Goal: Download file/media

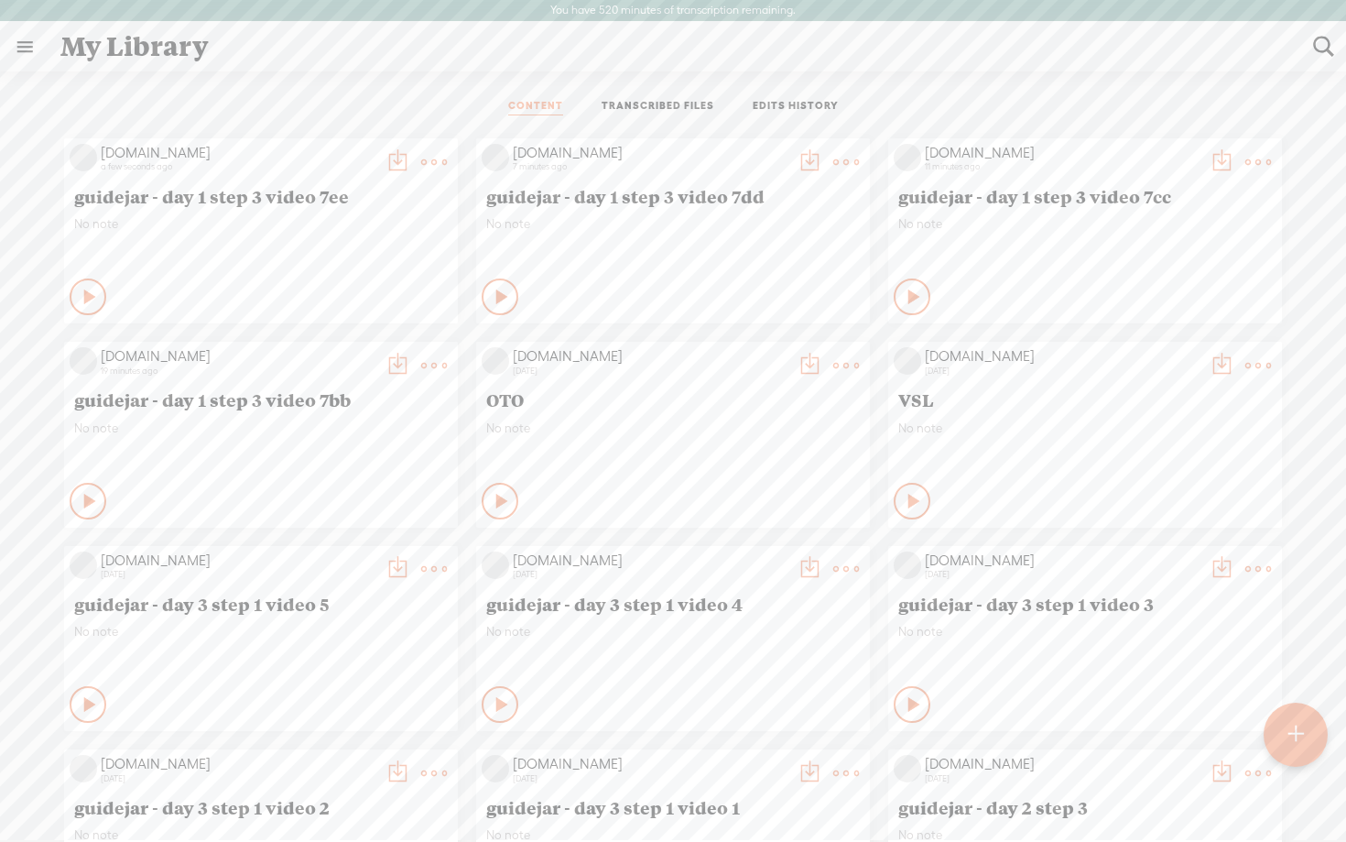
click at [392, 365] on t at bounding box center [398, 366] width 26 height 26
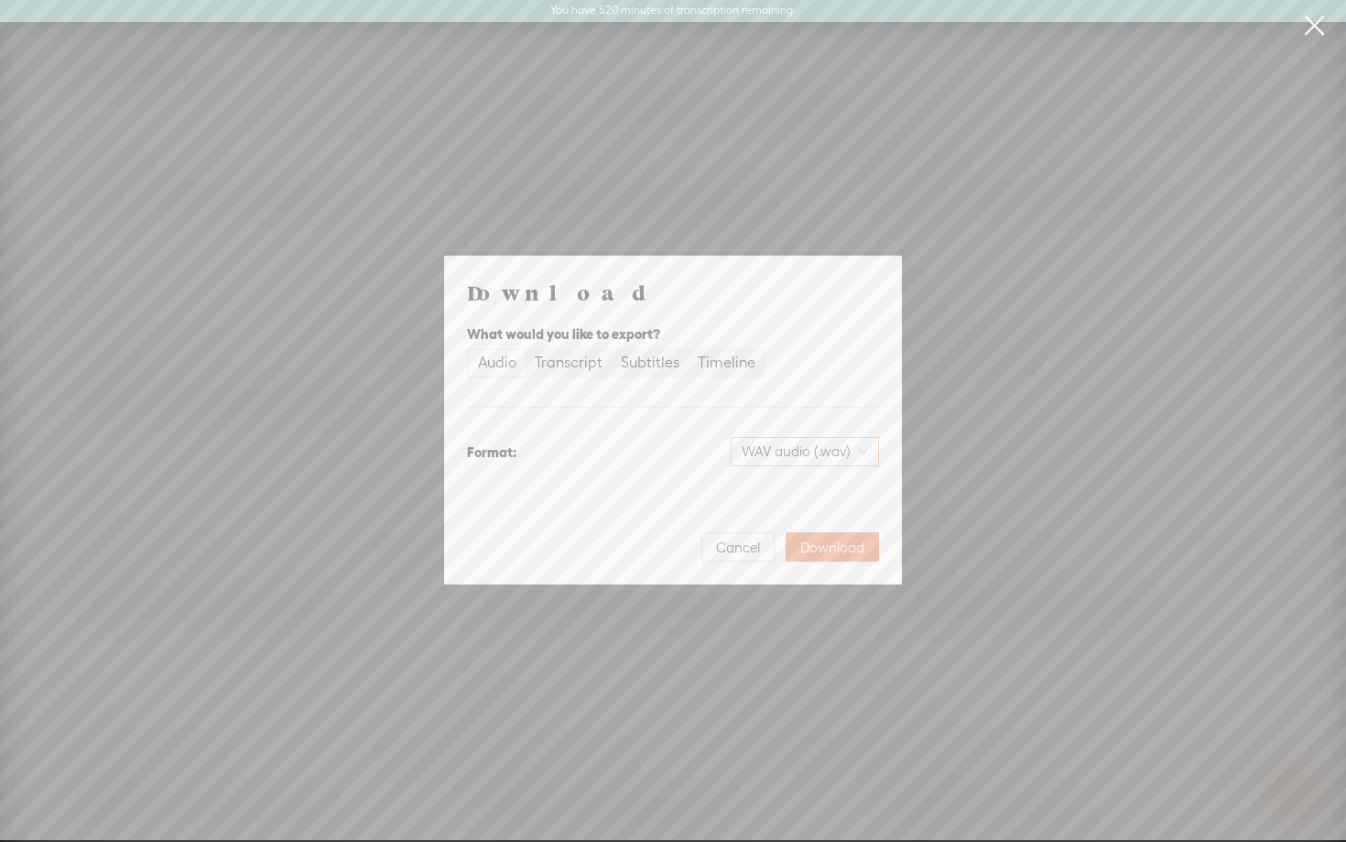
click at [845, 461] on span "WAV audio (.wav)" at bounding box center [805, 451] width 126 height 27
click at [808, 486] on div "MP3 audio (.mp3)" at bounding box center [789, 490] width 149 height 18
click at [822, 555] on span "Download" at bounding box center [832, 548] width 64 height 18
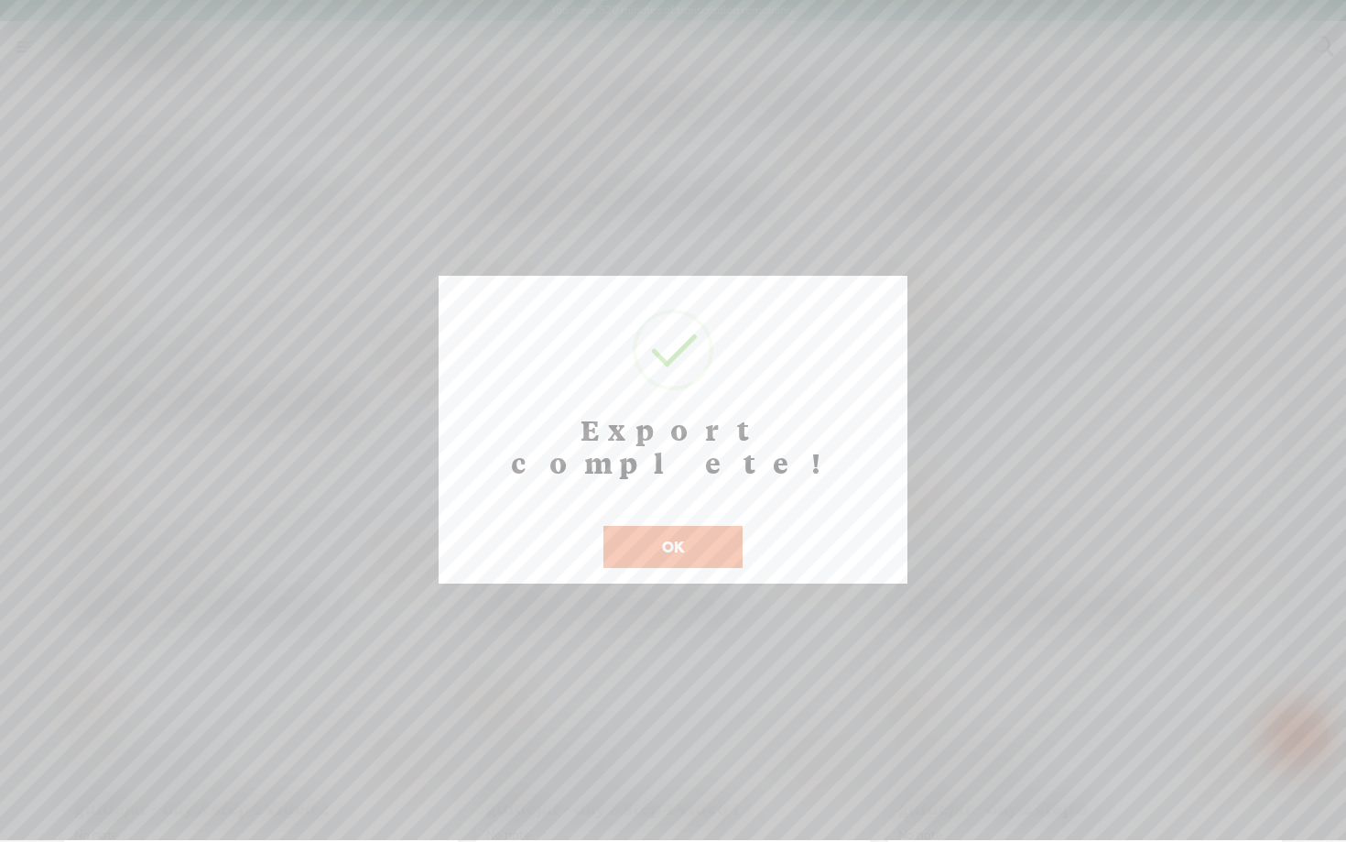
click at [696, 526] on button "OK" at bounding box center [673, 547] width 139 height 42
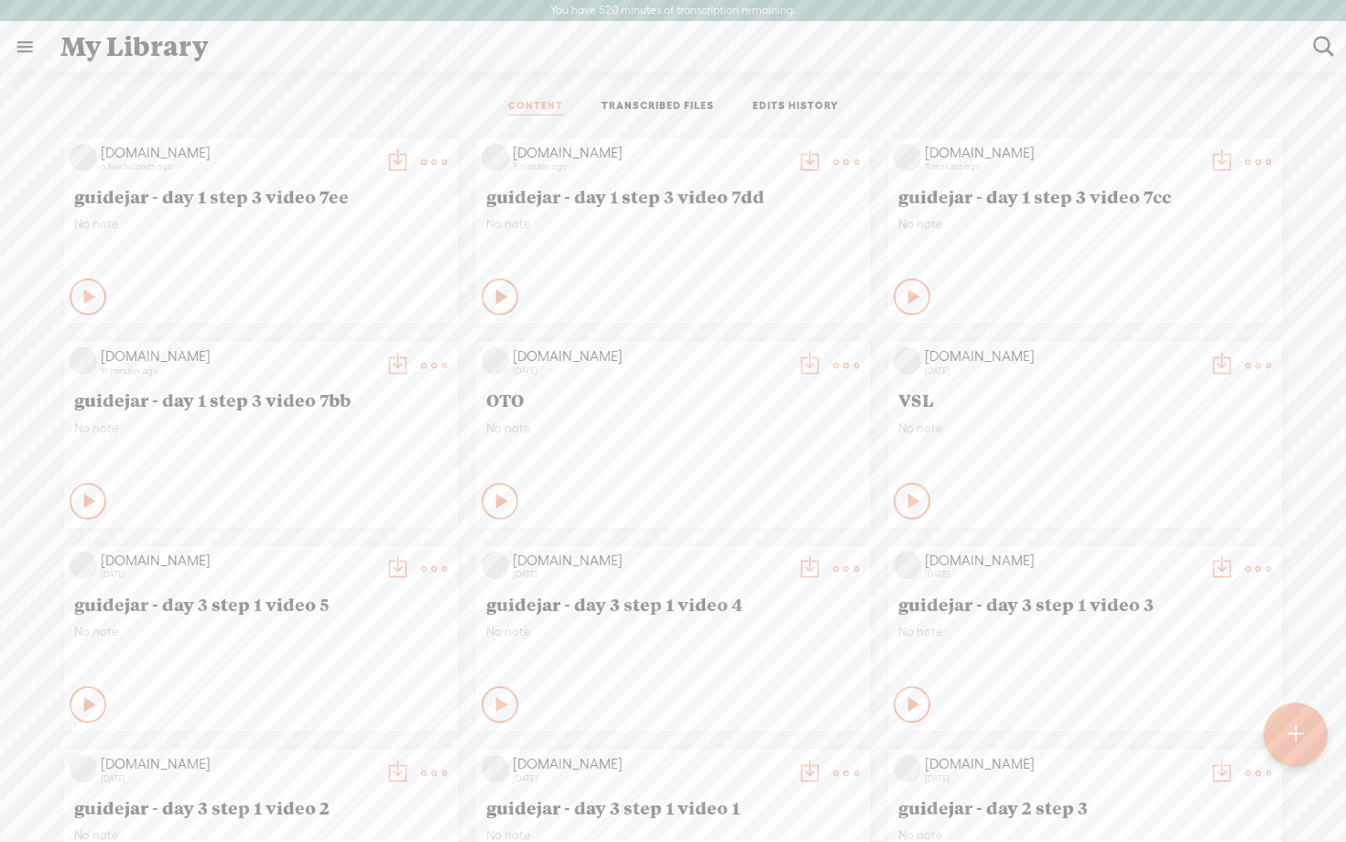
click at [1151, 303] on div "Private" at bounding box center [1108, 296] width 337 height 27
click at [1213, 157] on t at bounding box center [1222, 162] width 26 height 26
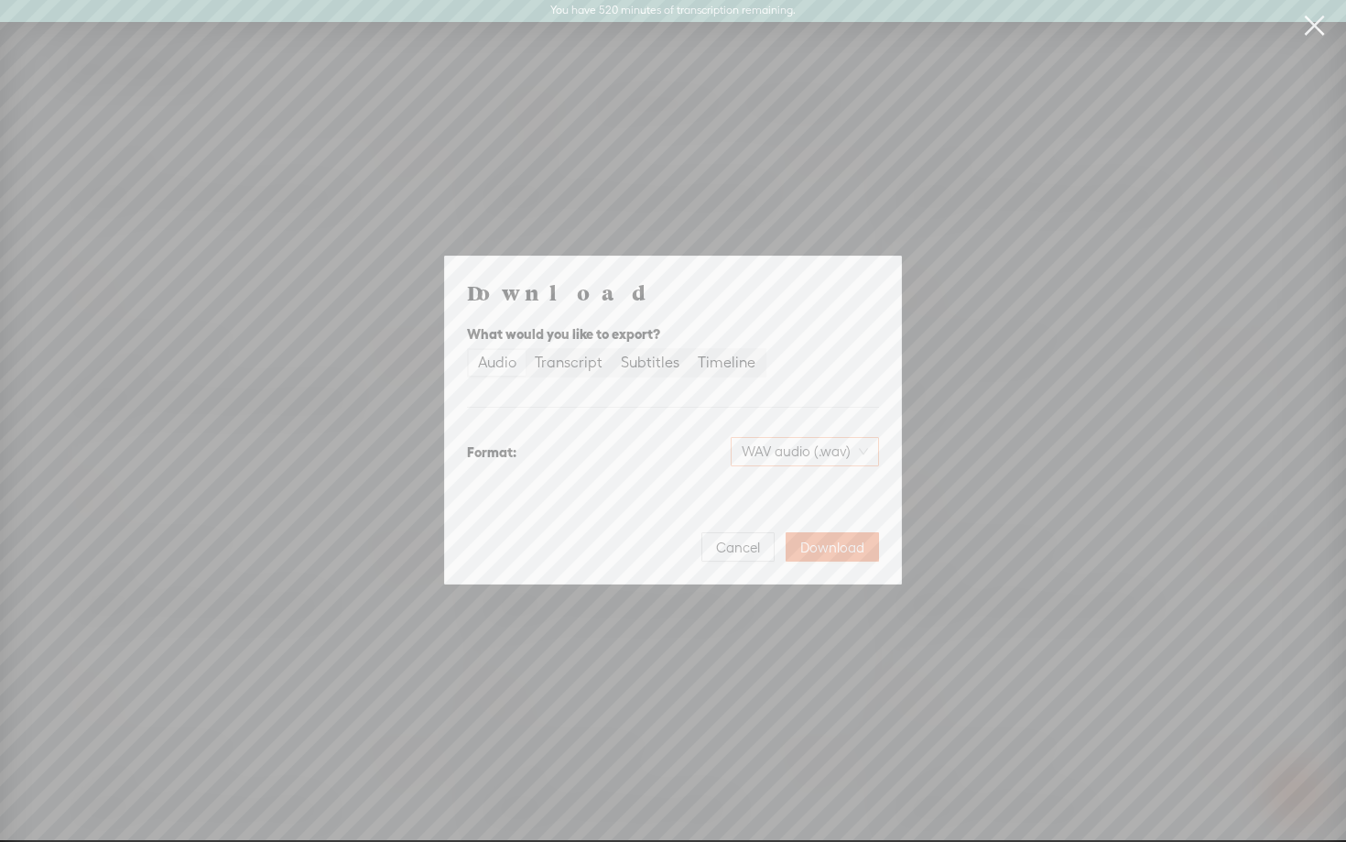
click at [786, 442] on span "WAV audio (.wav)" at bounding box center [805, 451] width 126 height 27
click at [734, 498] on div "MP3 audio (.mp3)" at bounding box center [789, 490] width 149 height 18
click at [829, 546] on span "Download" at bounding box center [832, 548] width 64 height 18
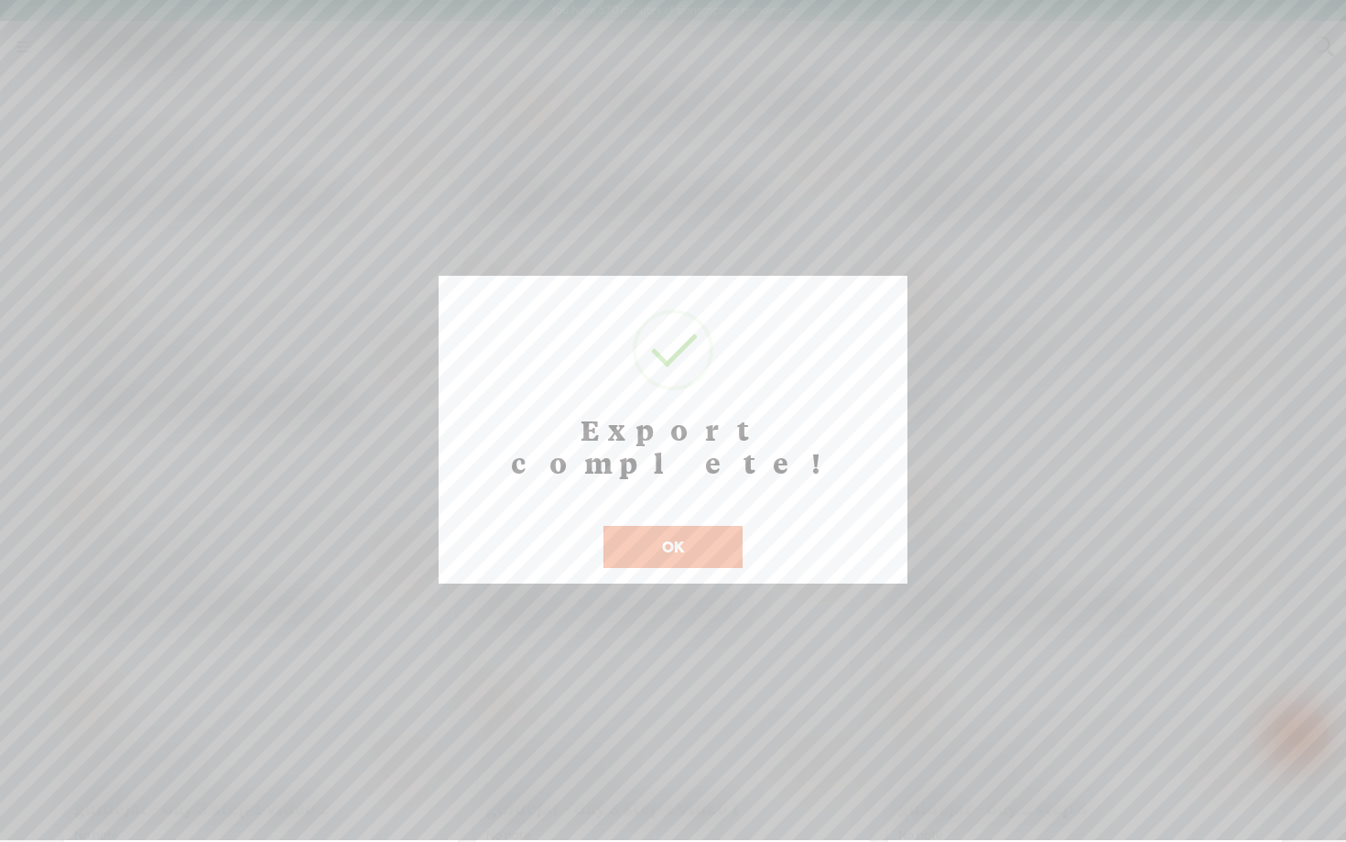
click at [677, 526] on button "OK" at bounding box center [673, 547] width 139 height 42
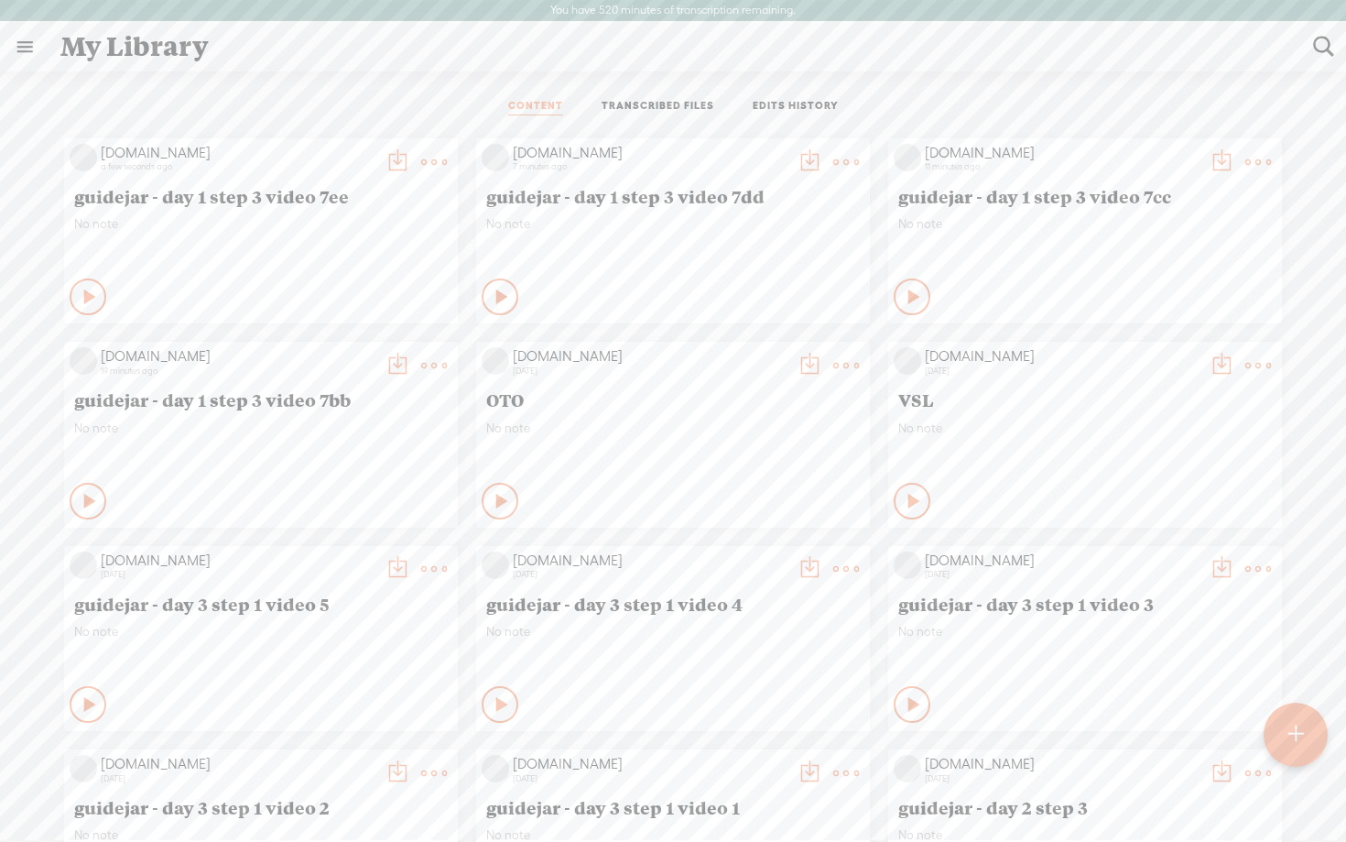
click at [806, 164] on t at bounding box center [810, 162] width 26 height 26
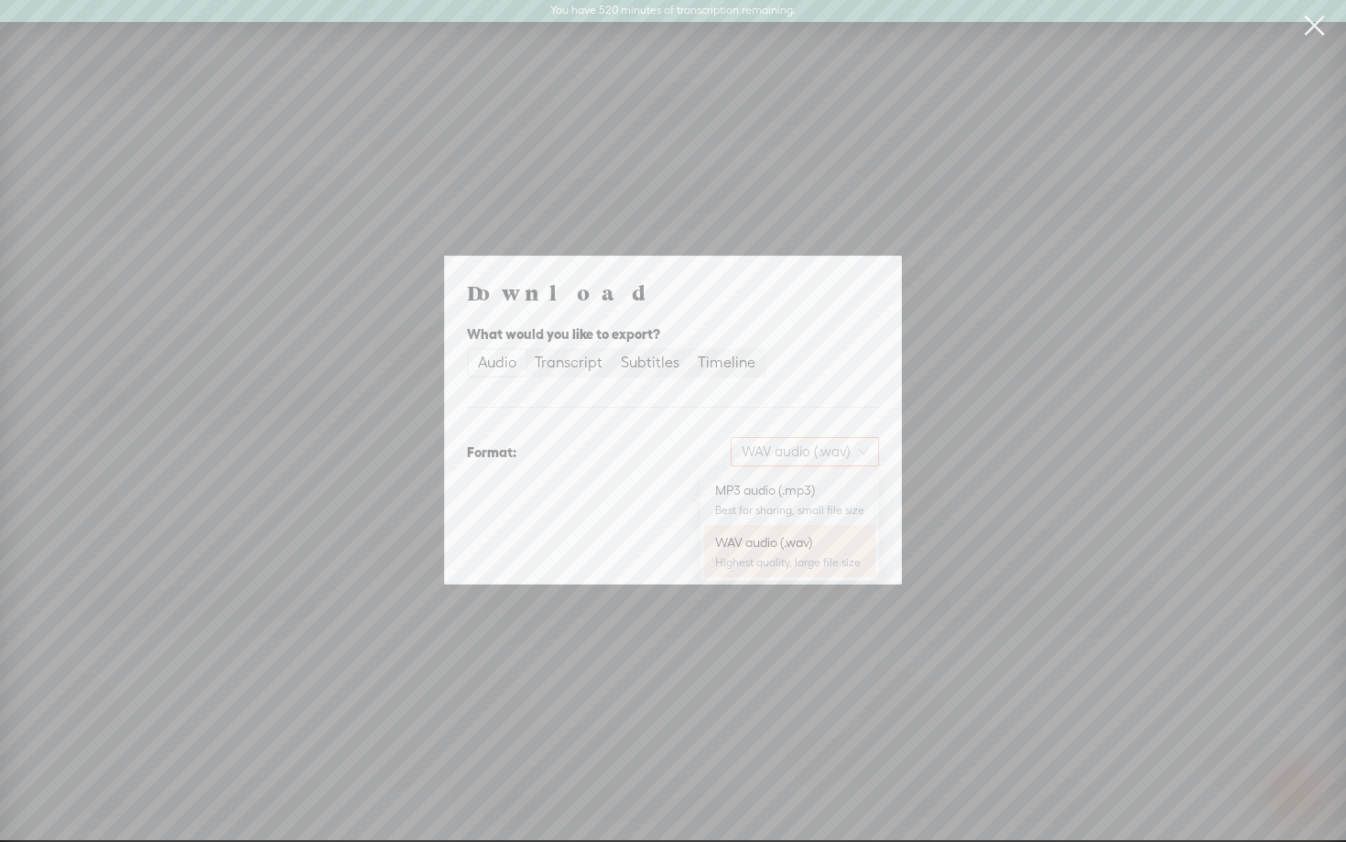
click at [805, 453] on span "WAV audio (.wav)" at bounding box center [805, 451] width 126 height 27
click at [776, 498] on div "MP3 audio (.mp3)" at bounding box center [789, 490] width 149 height 18
click at [821, 545] on span "Download" at bounding box center [832, 548] width 64 height 18
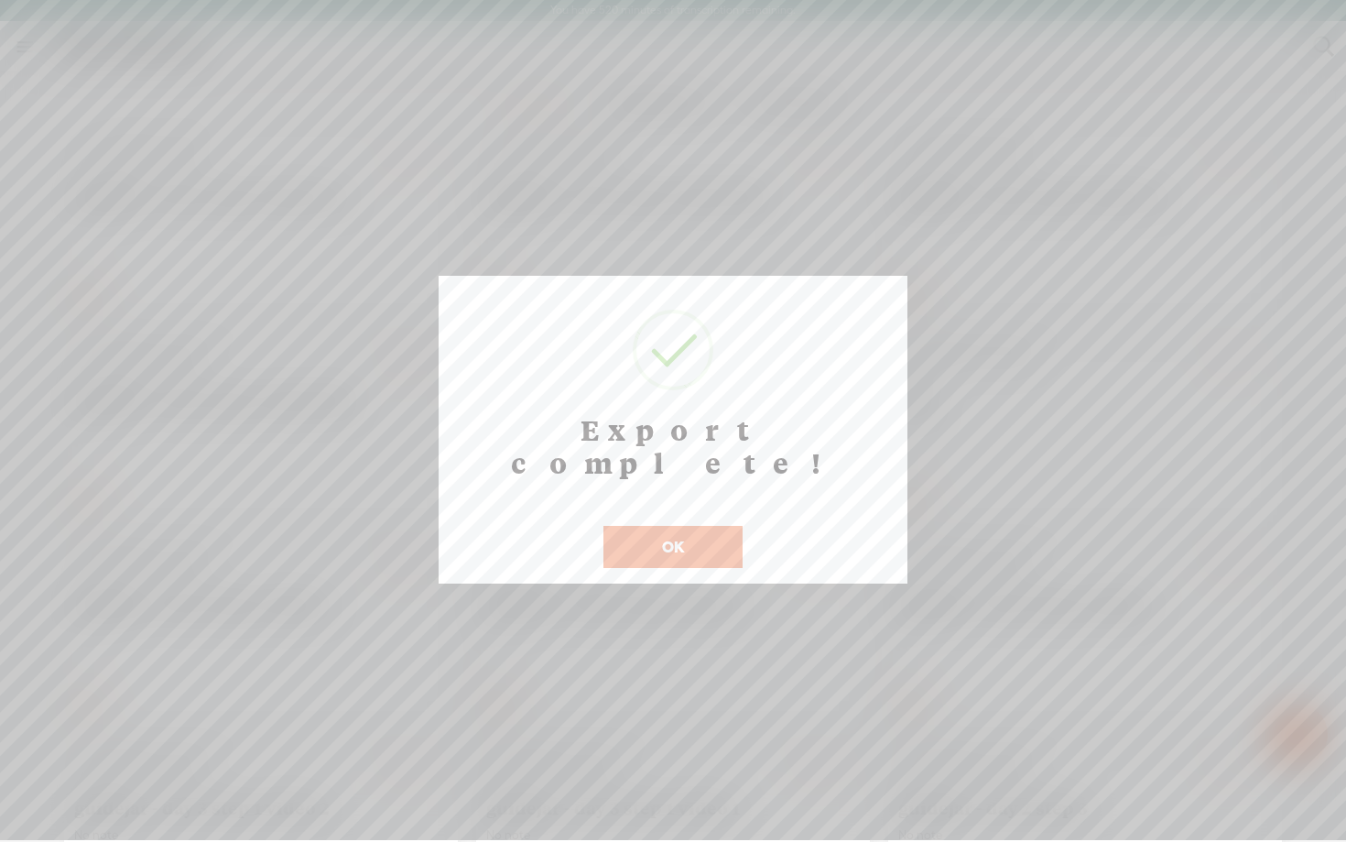
click at [675, 526] on button "OK" at bounding box center [673, 547] width 139 height 42
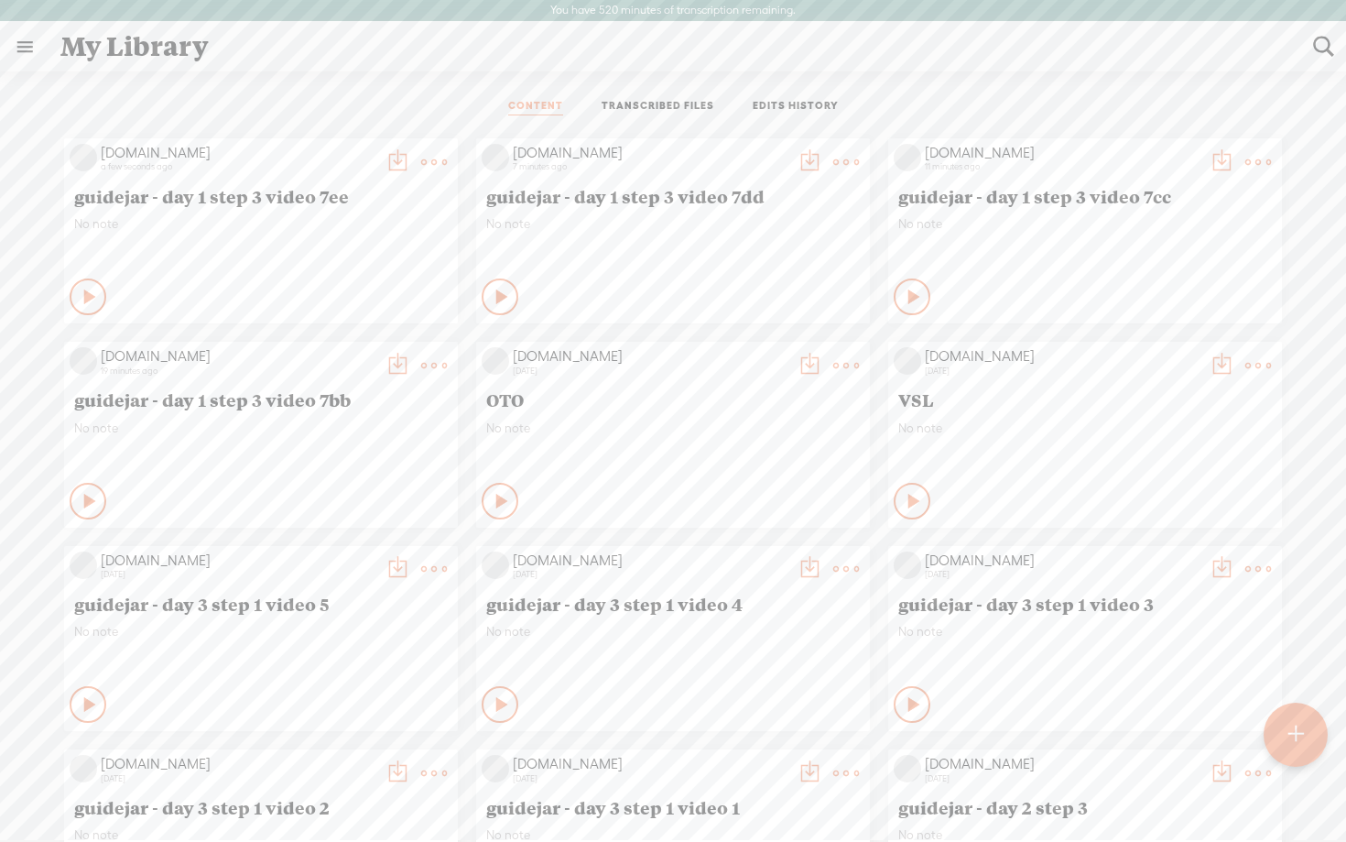
click at [392, 167] on t at bounding box center [398, 162] width 26 height 26
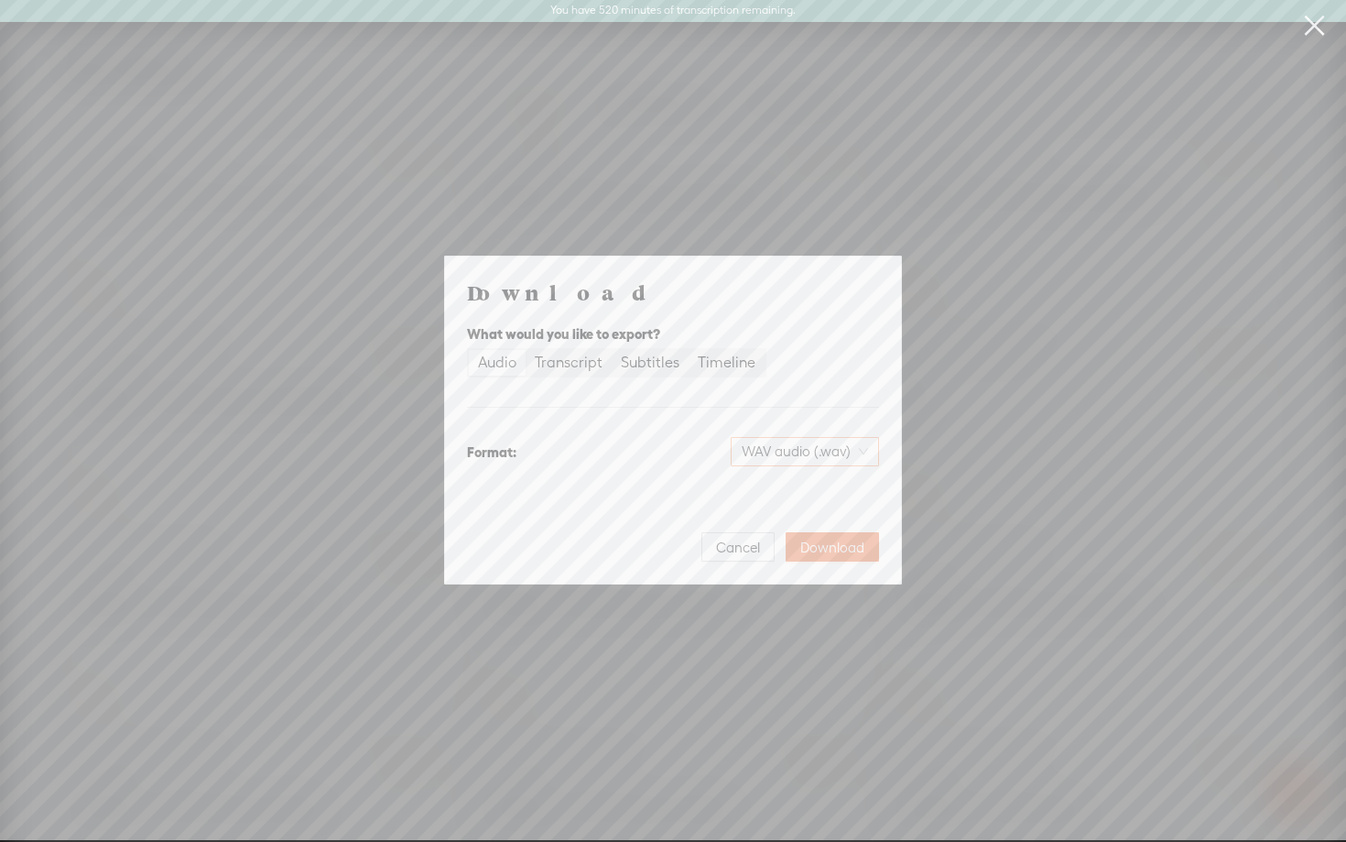
click at [818, 452] on span "WAV audio (.wav)" at bounding box center [805, 451] width 126 height 27
click at [792, 499] on div "MP3 audio (.mp3) Best for sharing, small file size" at bounding box center [789, 499] width 149 height 44
click at [829, 555] on span "Download" at bounding box center [832, 548] width 64 height 18
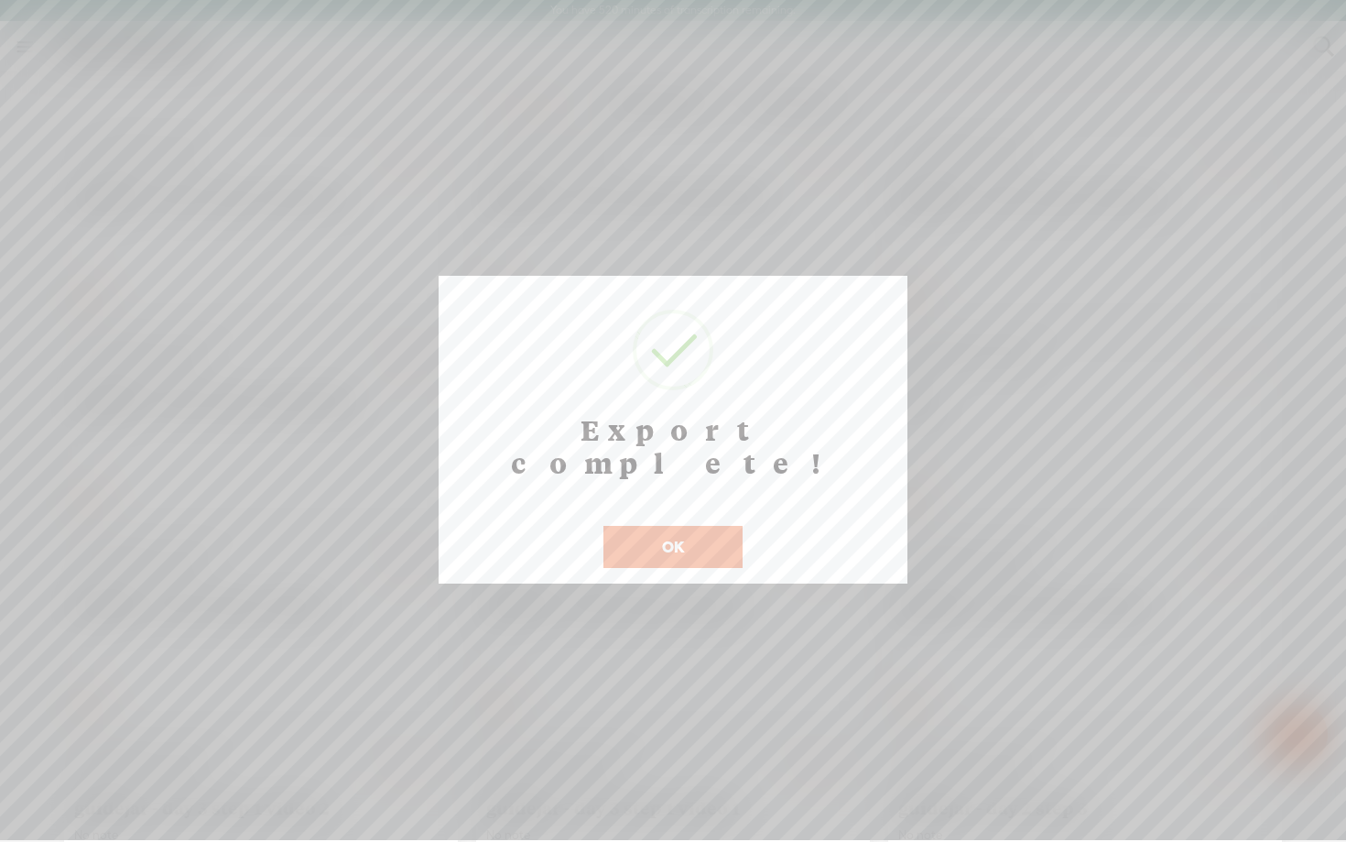
click at [705, 526] on button "OK" at bounding box center [673, 547] width 139 height 42
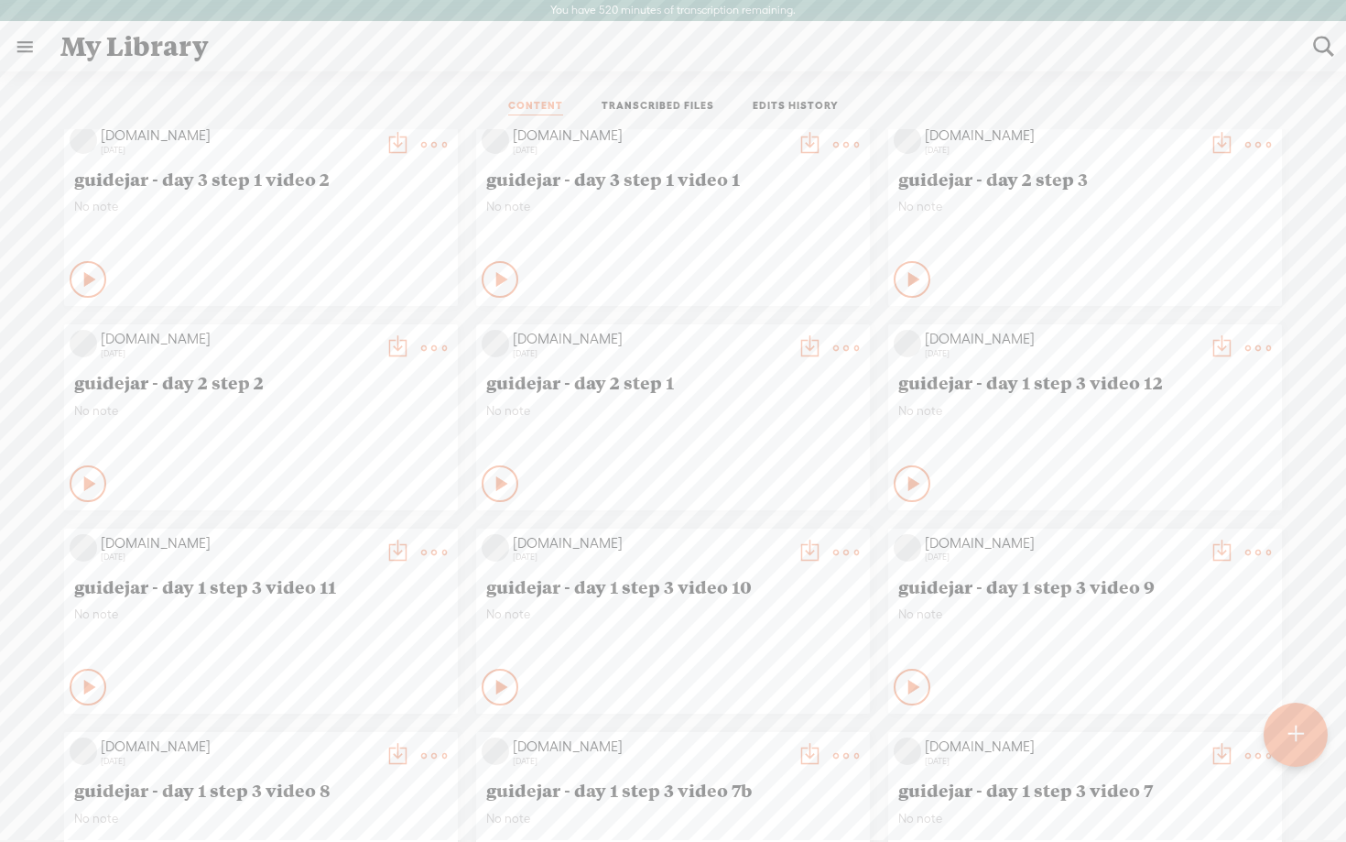
scroll to position [642, 0]
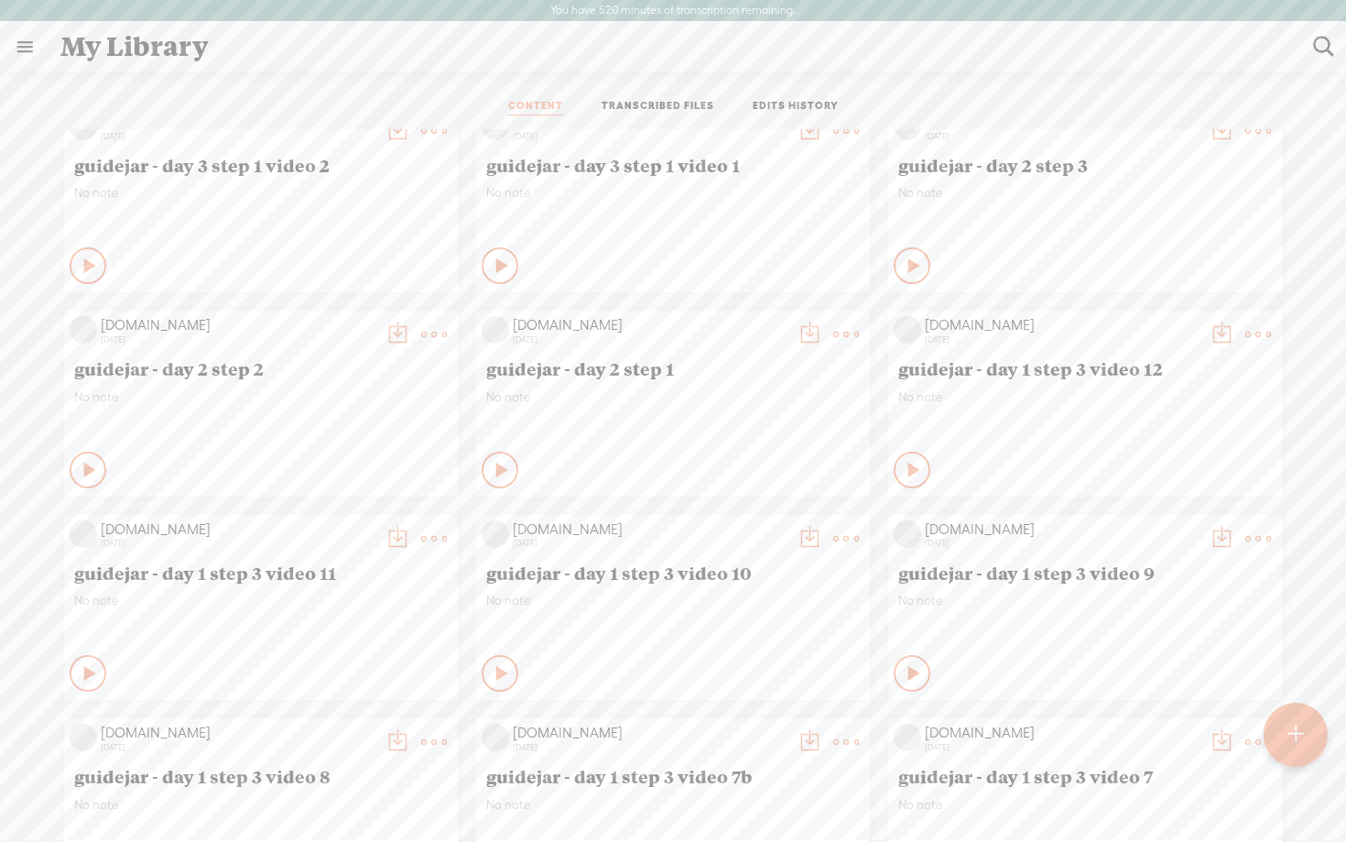
click at [494, 670] on icon at bounding box center [503, 673] width 18 height 18
click at [911, 669] on icon at bounding box center [915, 673] width 18 height 18
click at [482, 681] on div "Play Content Private" at bounding box center [673, 673] width 383 height 42
click at [502, 674] on icon at bounding box center [503, 673] width 18 height 18
click at [804, 537] on t at bounding box center [810, 539] width 26 height 26
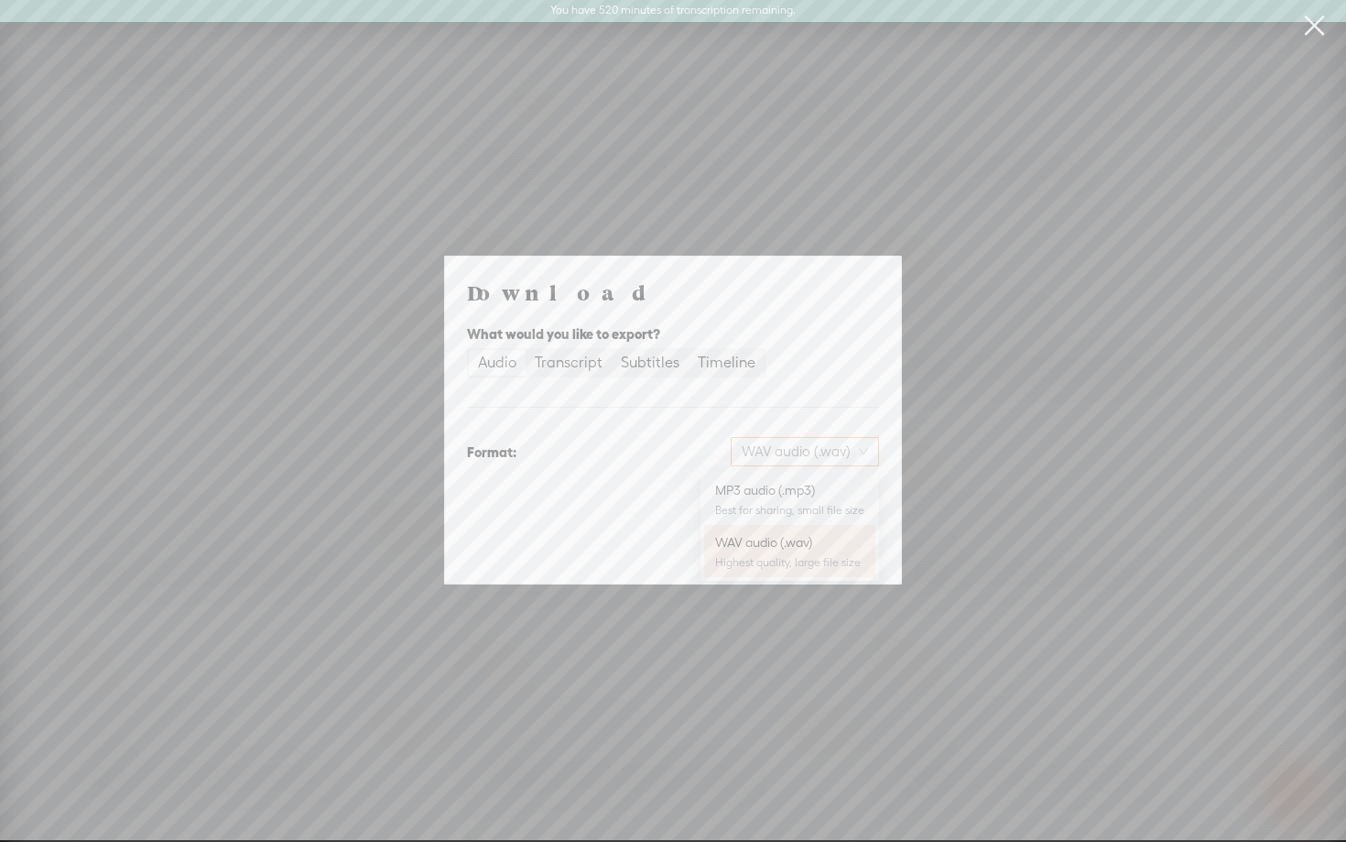
click at [819, 459] on span "WAV audio (.wav)" at bounding box center [805, 451] width 126 height 27
click at [784, 492] on div "MP3 audio (.mp3)" at bounding box center [789, 490] width 149 height 18
click at [825, 551] on span "Download" at bounding box center [832, 548] width 64 height 18
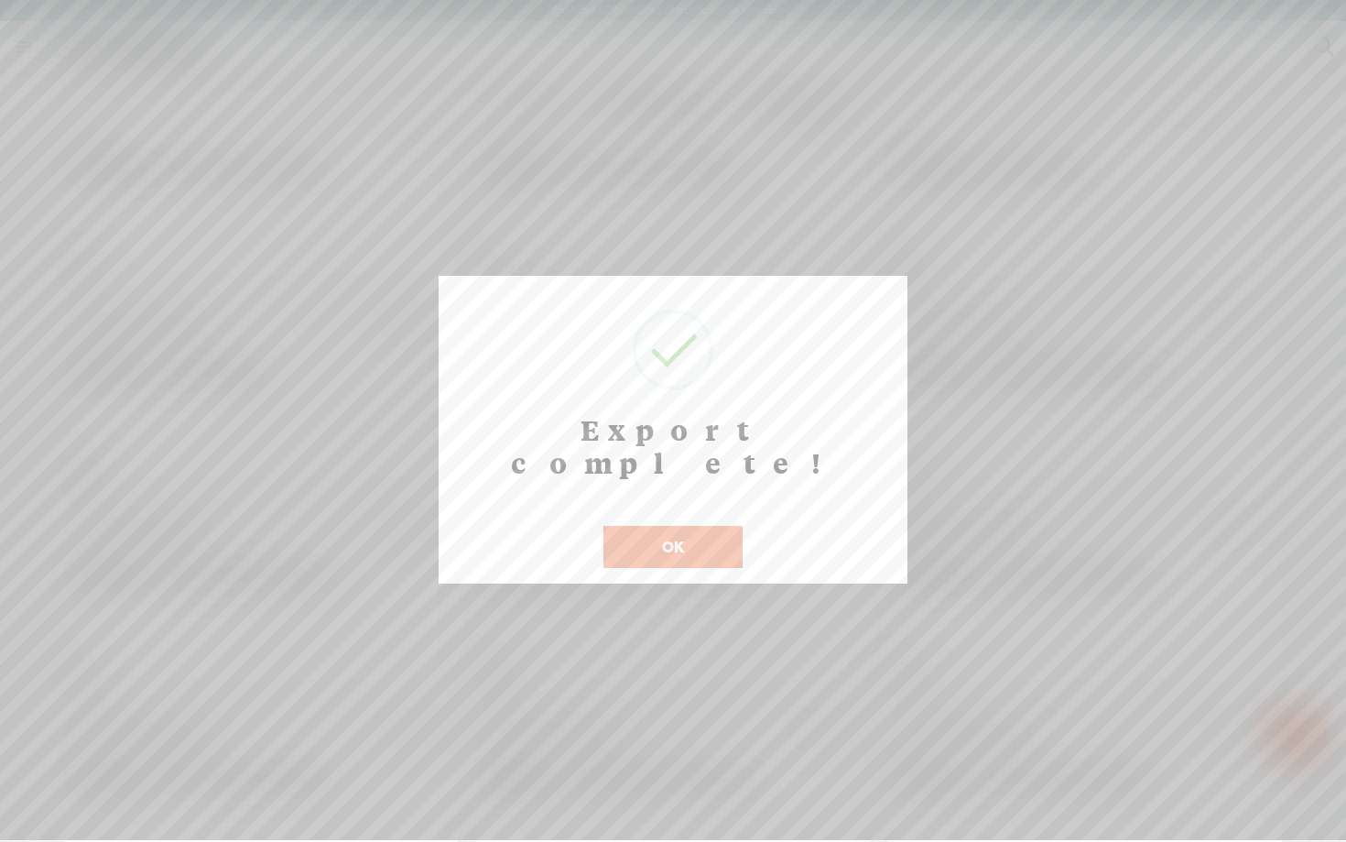
click at [669, 502] on div "OK" at bounding box center [673, 535] width 148 height 66
click at [603, 527] on div "OK" at bounding box center [673, 535] width 148 height 66
click at [638, 526] on button "OK" at bounding box center [673, 547] width 139 height 42
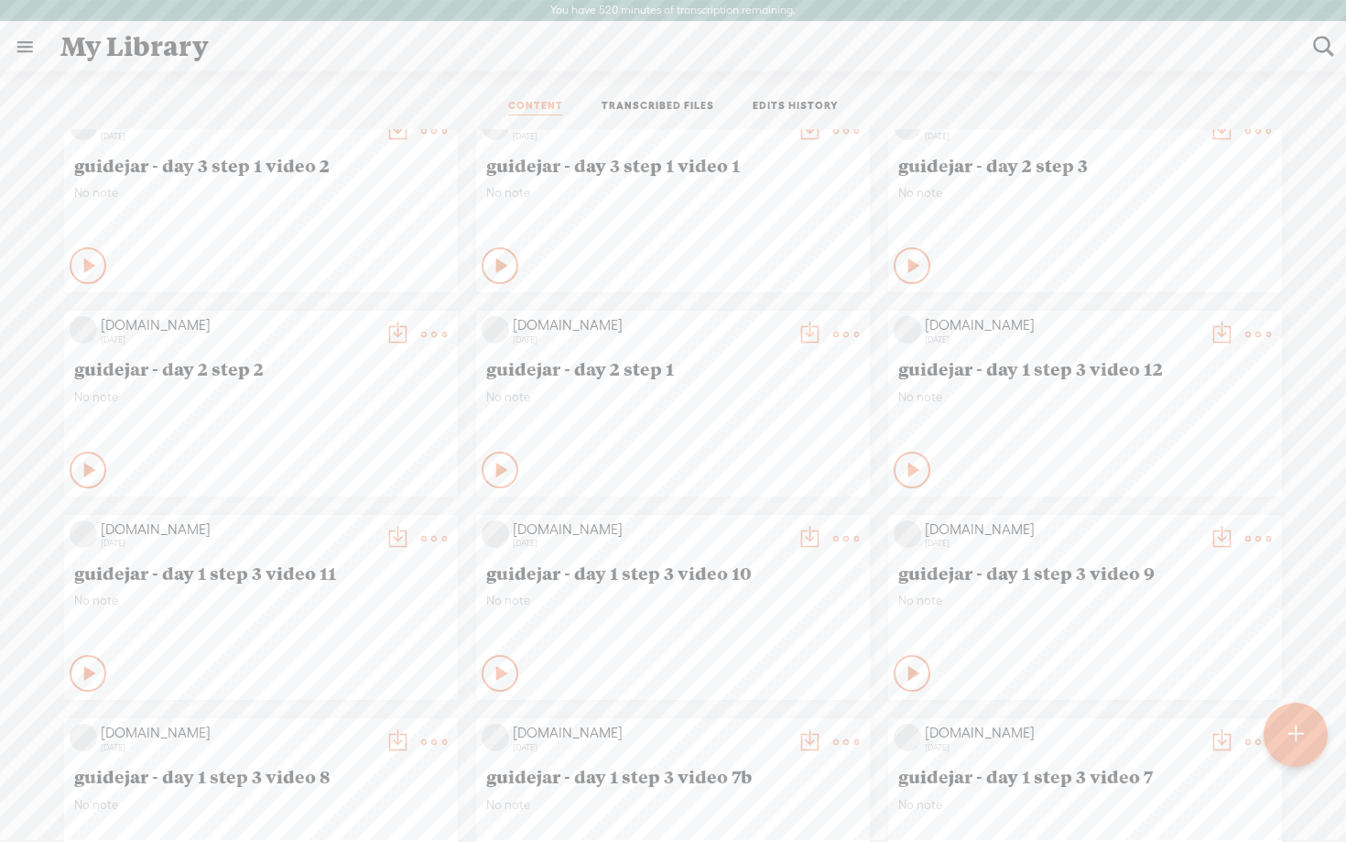
click at [392, 538] on t at bounding box center [398, 539] width 26 height 26
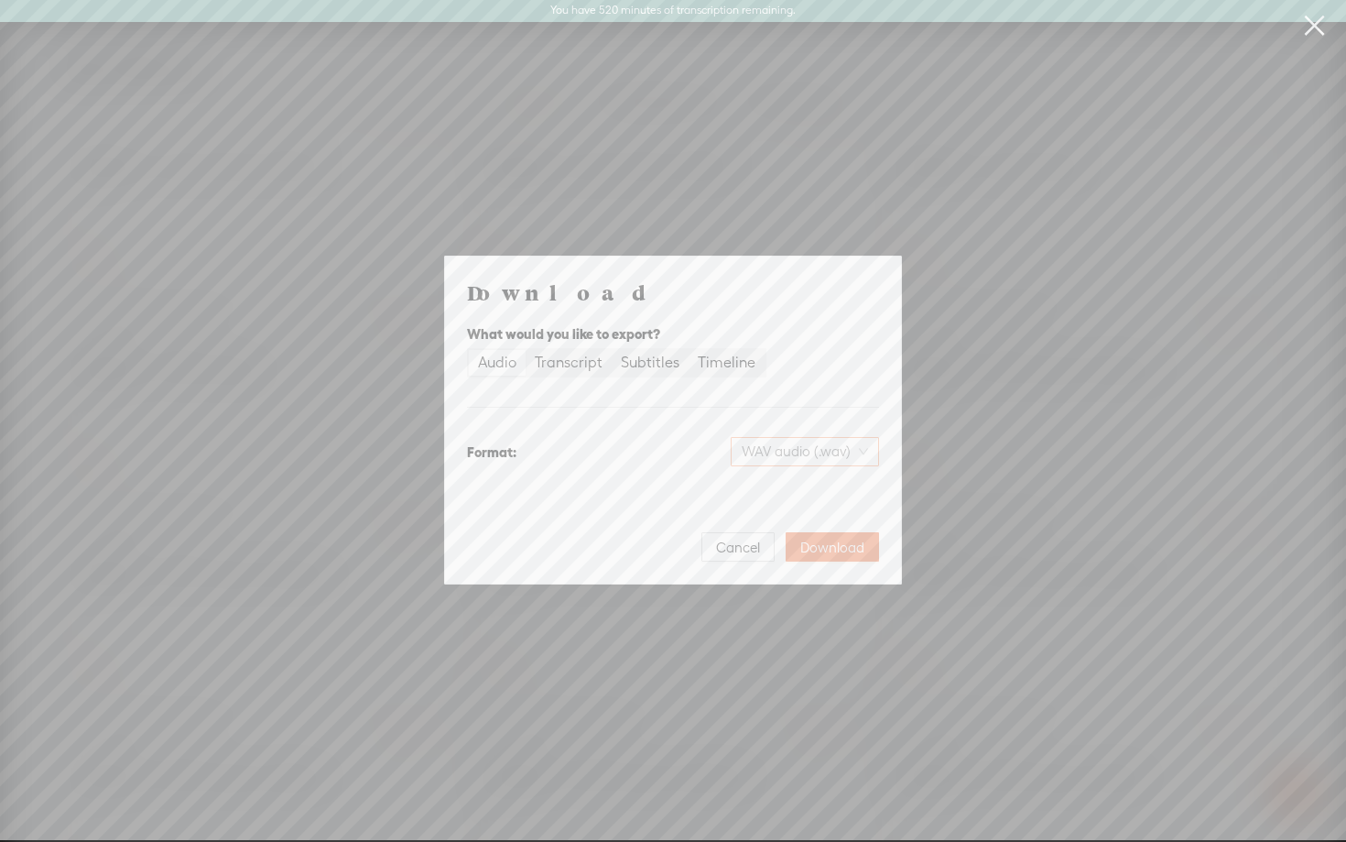
click at [820, 457] on span "WAV audio (.wav)" at bounding box center [805, 451] width 126 height 27
click at [795, 486] on div "MP3 audio (.mp3)" at bounding box center [789, 490] width 149 height 18
click at [824, 541] on span "Download" at bounding box center [832, 548] width 64 height 18
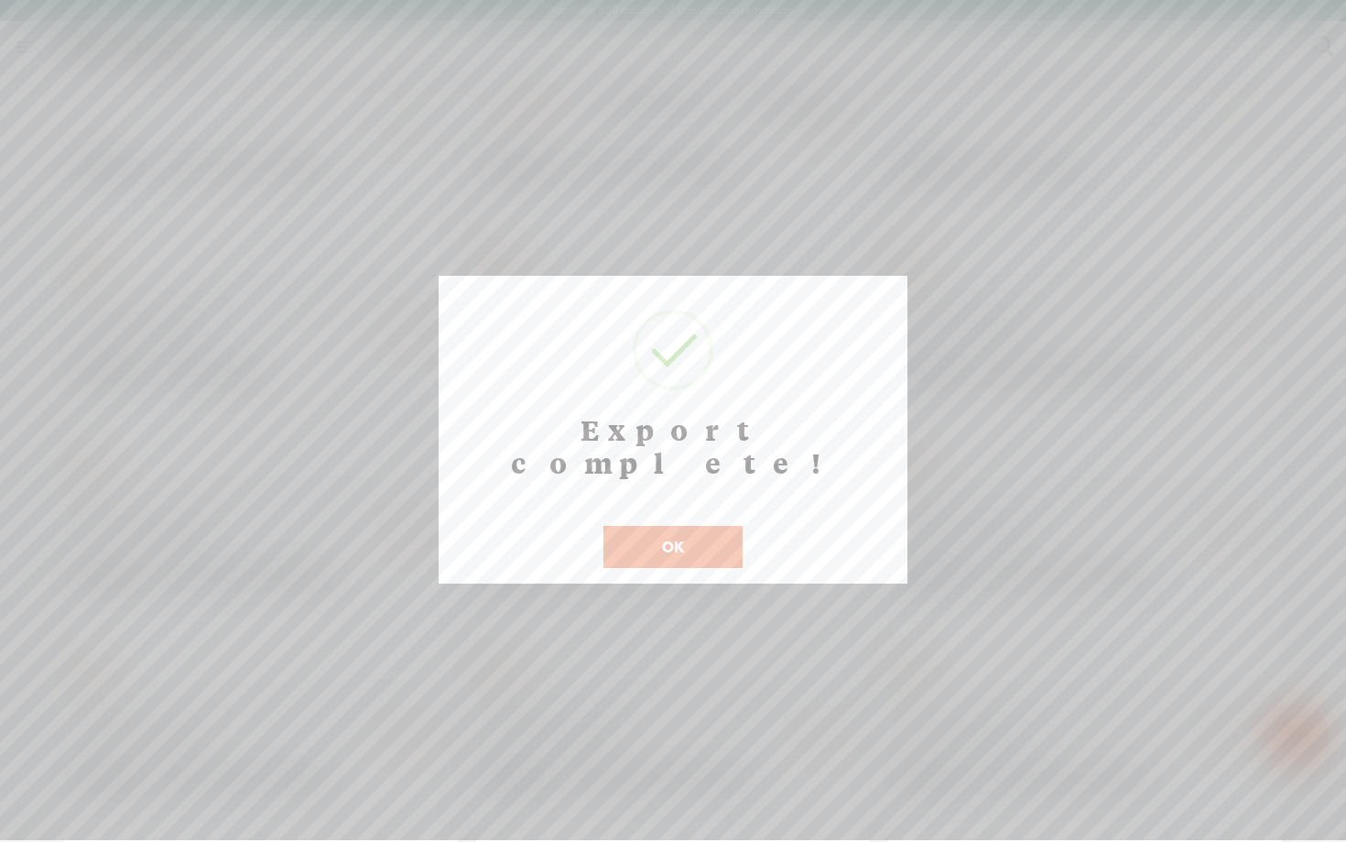
click at [669, 526] on button "OK" at bounding box center [673, 547] width 139 height 42
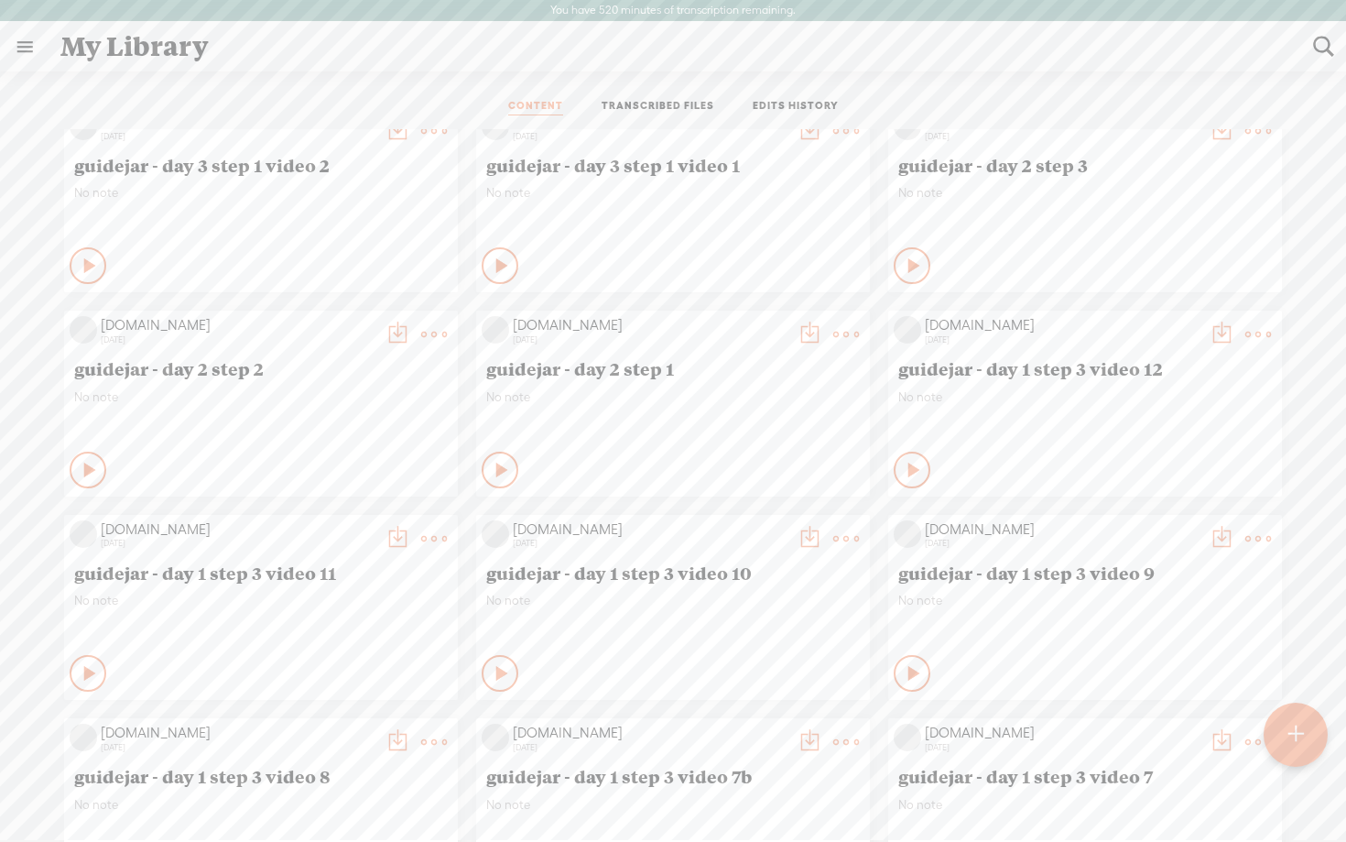
click at [1217, 334] on t at bounding box center [1222, 334] width 26 height 26
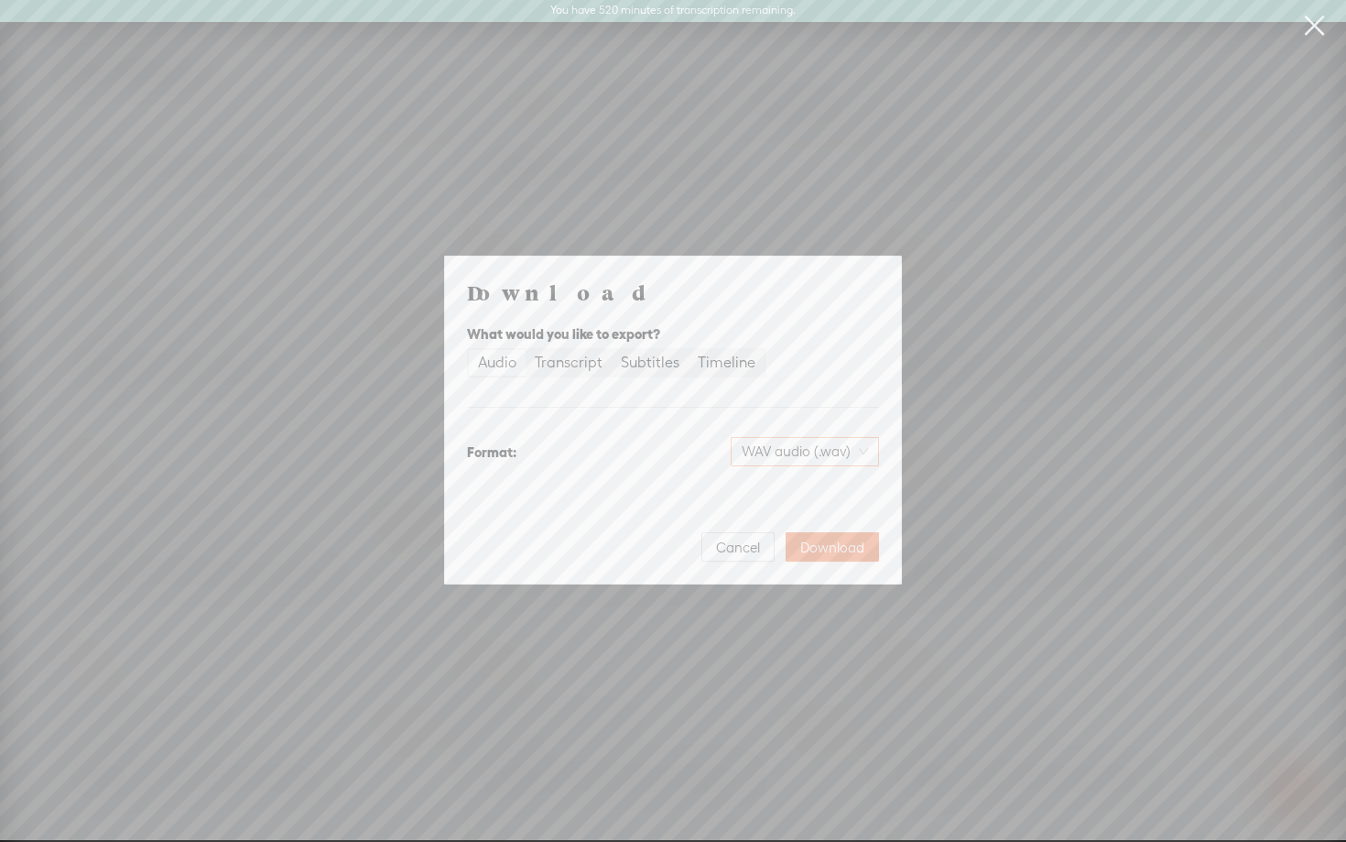
click at [829, 448] on span "WAV audio (.wav)" at bounding box center [805, 451] width 126 height 27
click at [754, 494] on div "MP3 audio (.mp3)" at bounding box center [789, 490] width 149 height 18
click at [845, 545] on span "Download" at bounding box center [832, 548] width 64 height 18
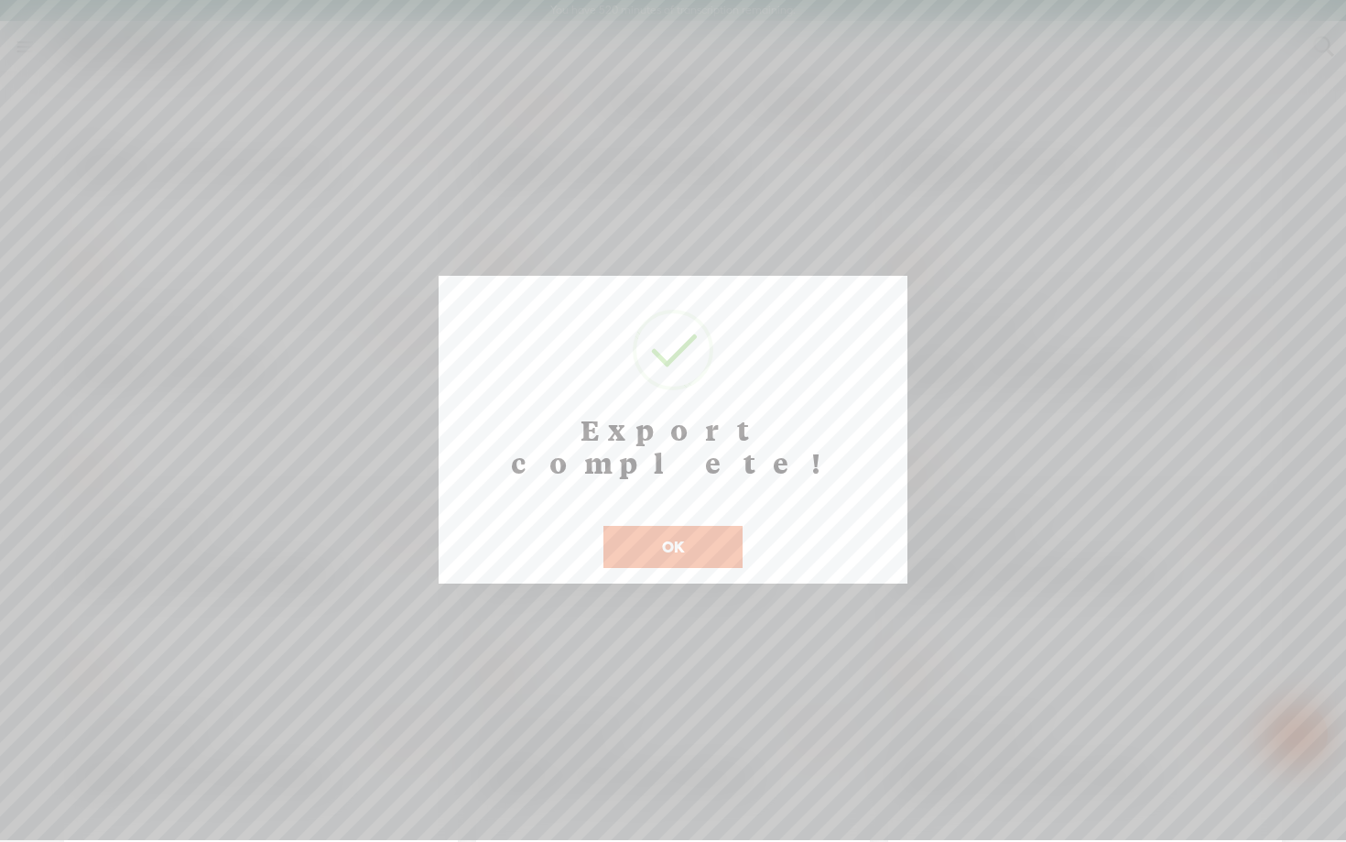
click at [700, 526] on button "OK" at bounding box center [673, 547] width 139 height 42
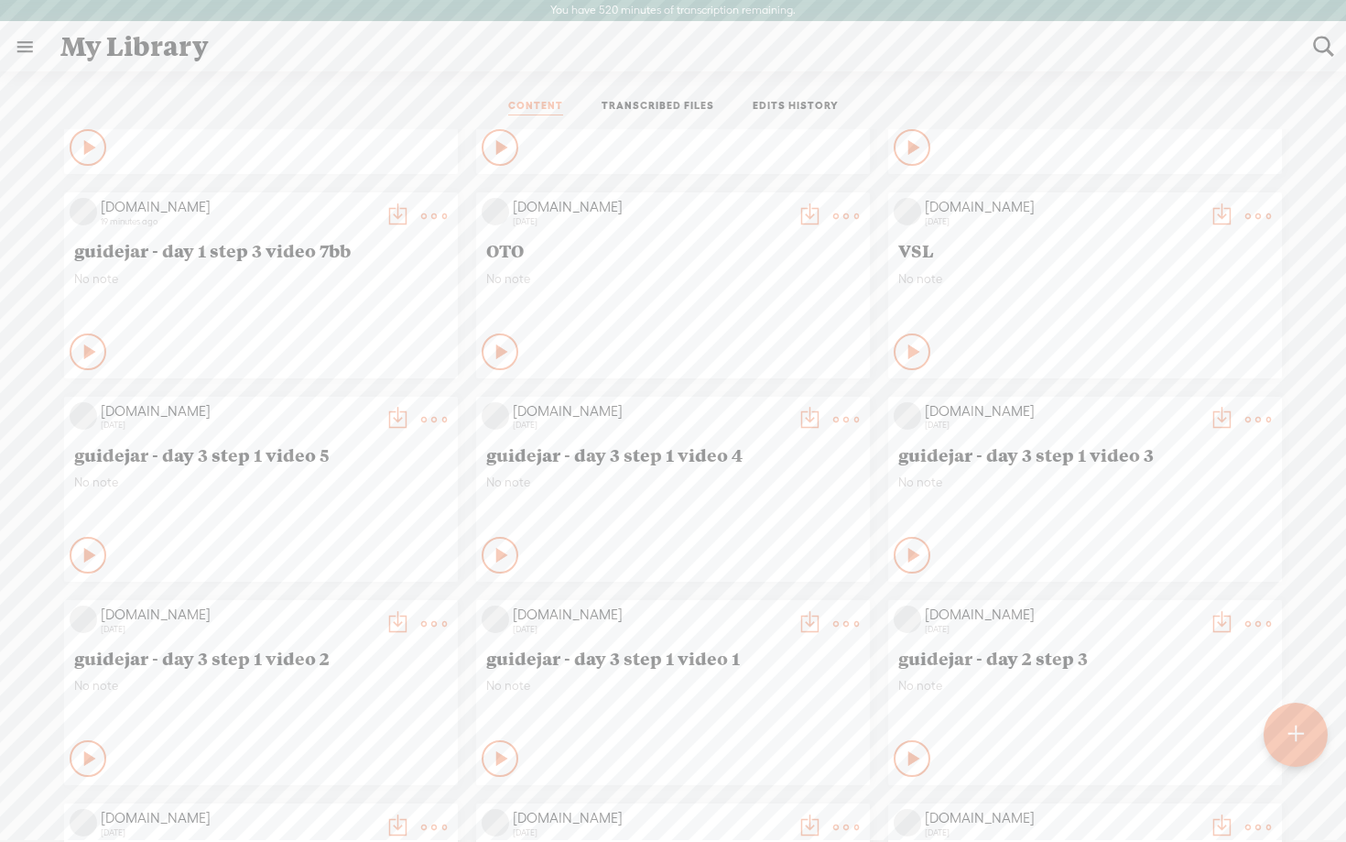
scroll to position [0, 0]
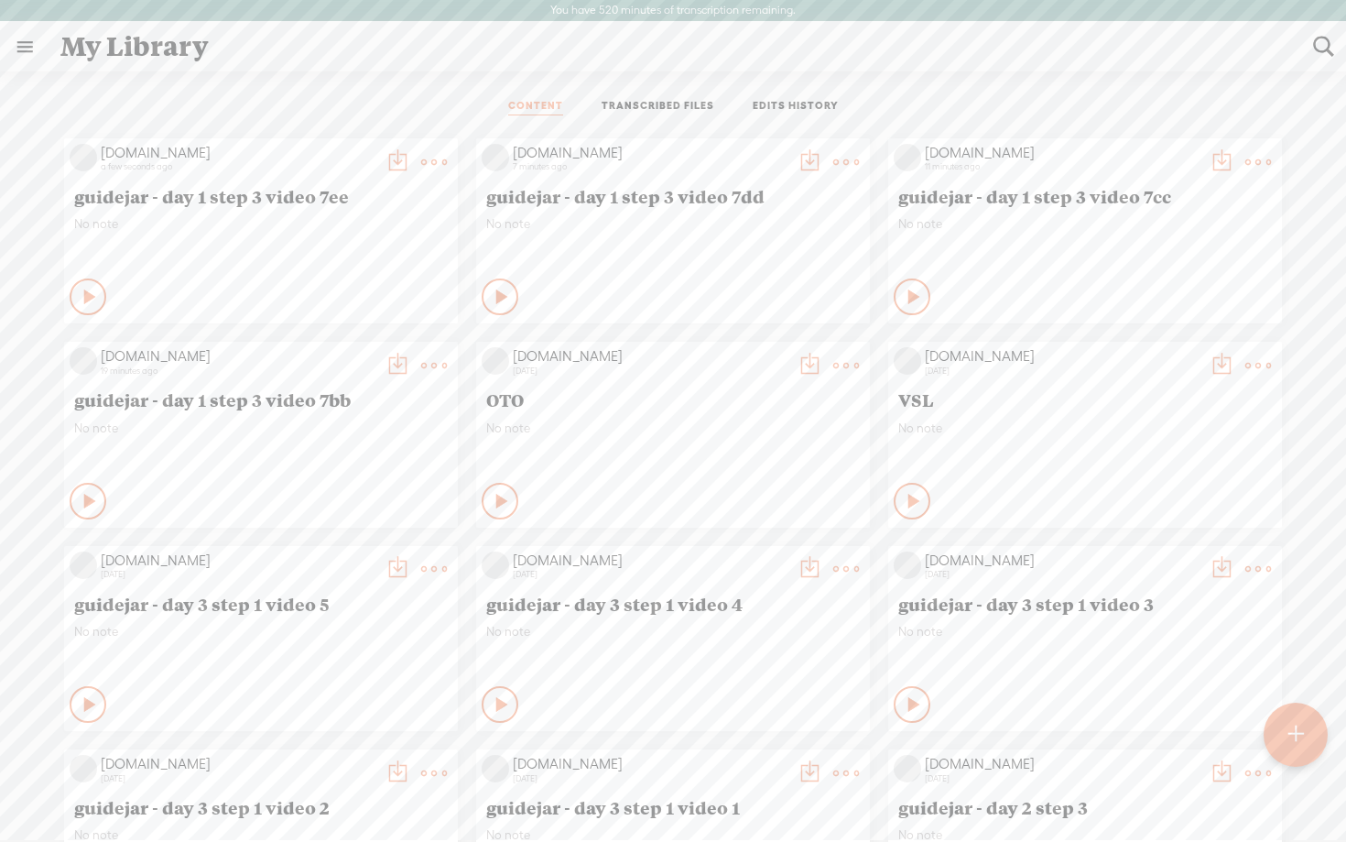
click at [1288, 730] on div at bounding box center [1296, 734] width 65 height 65
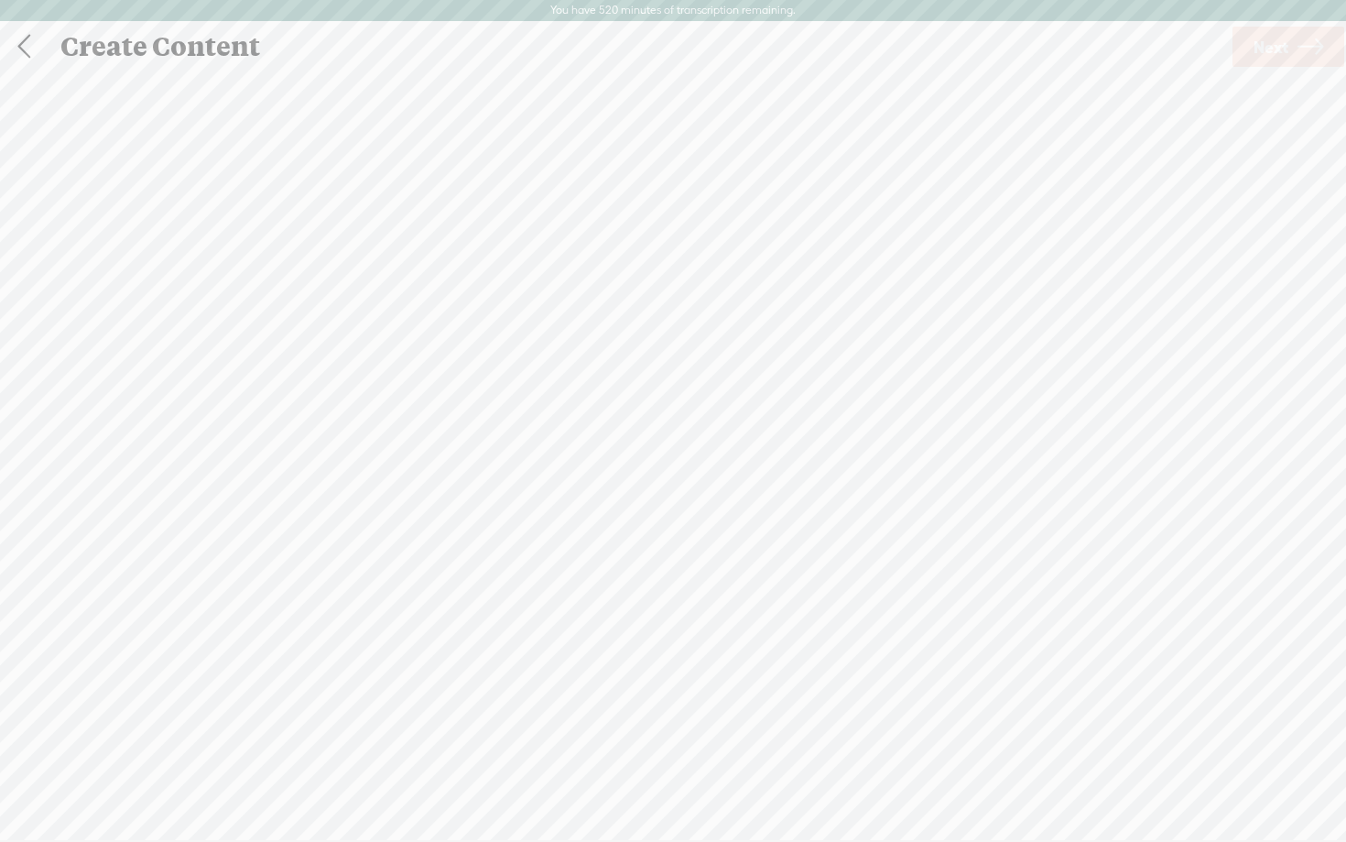
scroll to position [1, 0]
click at [561, 508] on span "browse" at bounding box center [557, 508] width 48 height 16
click at [600, 512] on span "Click to browse , or drag & drop your audio or video file here (File duration m…" at bounding box center [672, 516] width 397 height 52
click at [1284, 56] on span "Next" at bounding box center [1271, 46] width 35 height 47
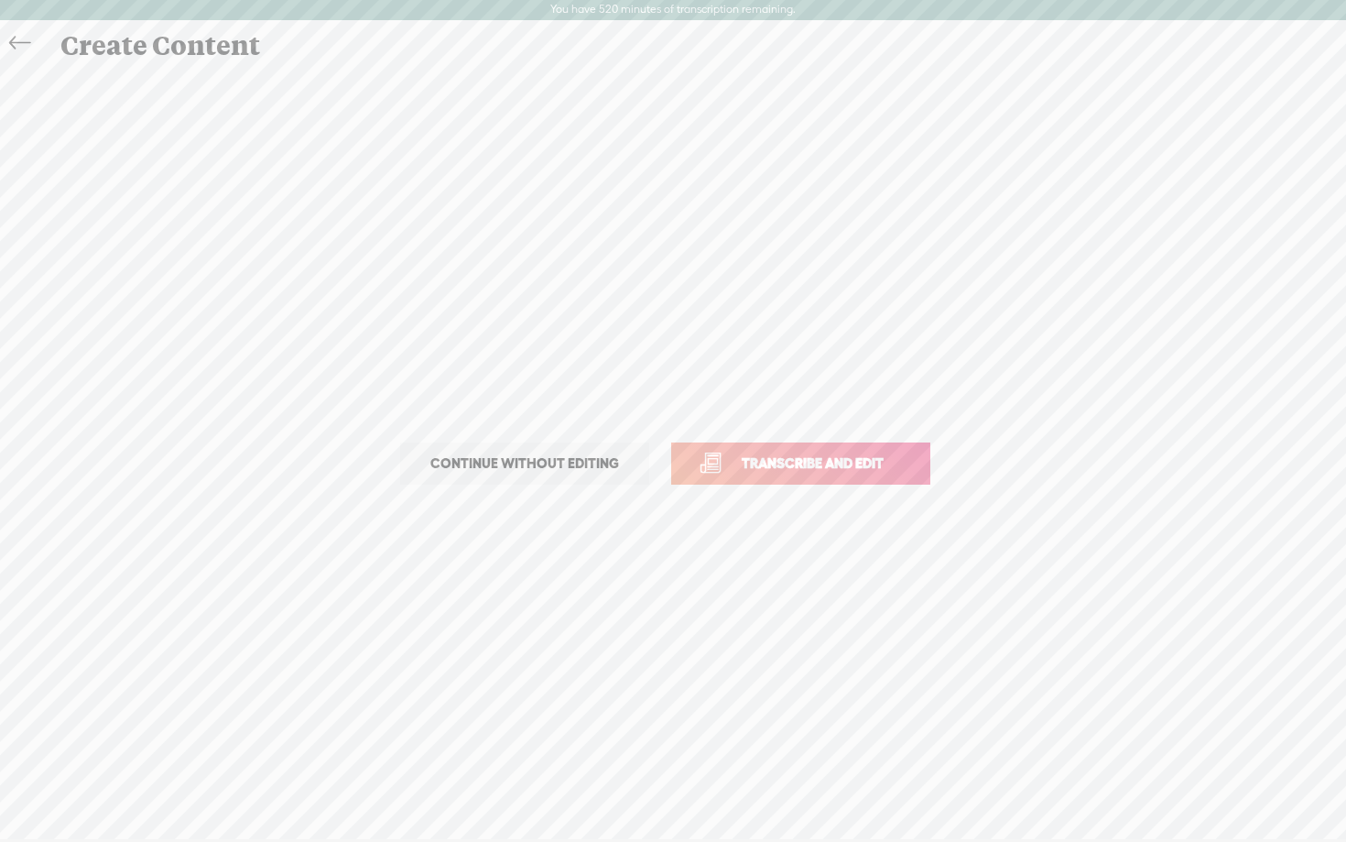
click at [750, 459] on span "Transcribe and edit" at bounding box center [813, 462] width 180 height 21
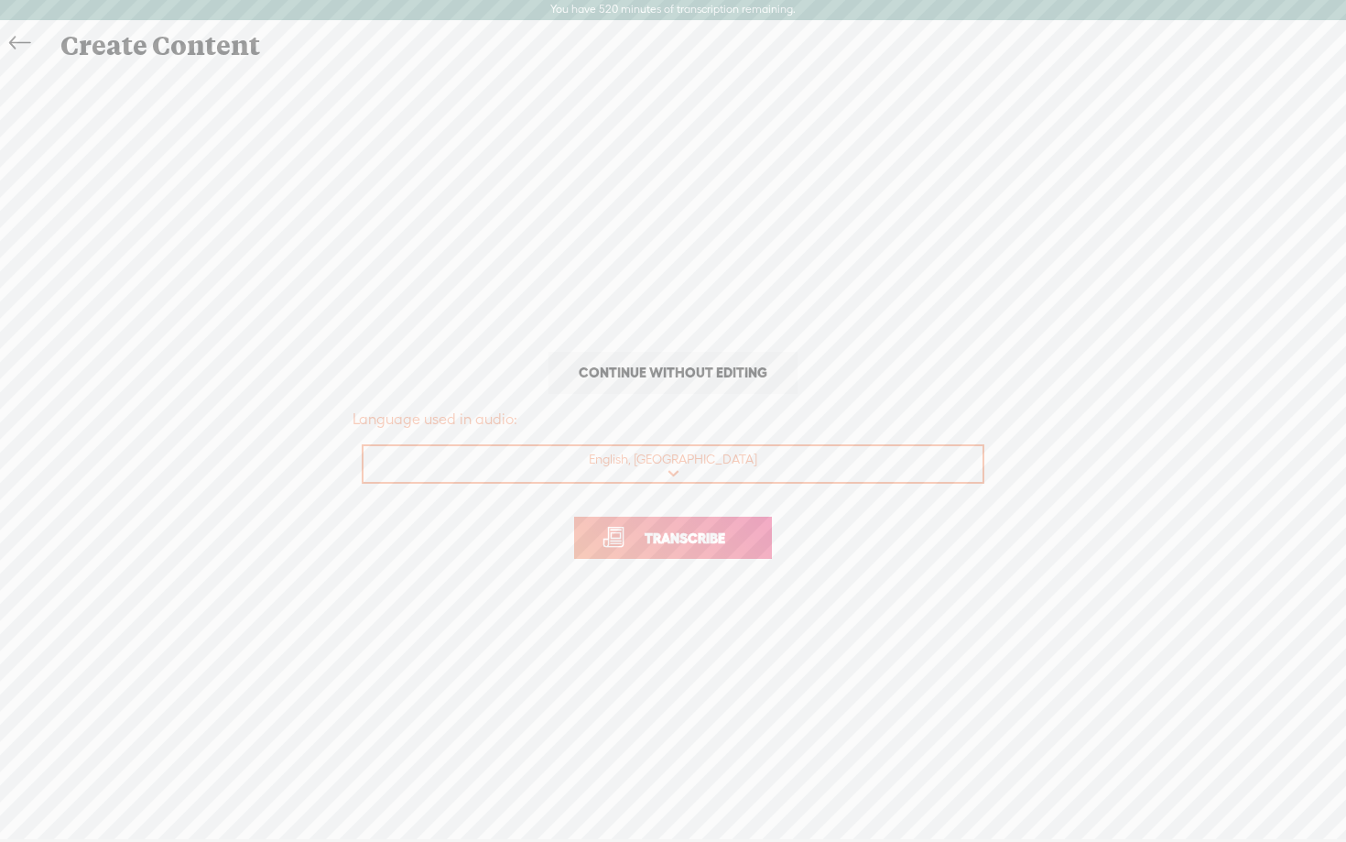
click at [671, 532] on span "Transcribe" at bounding box center [685, 538] width 119 height 21
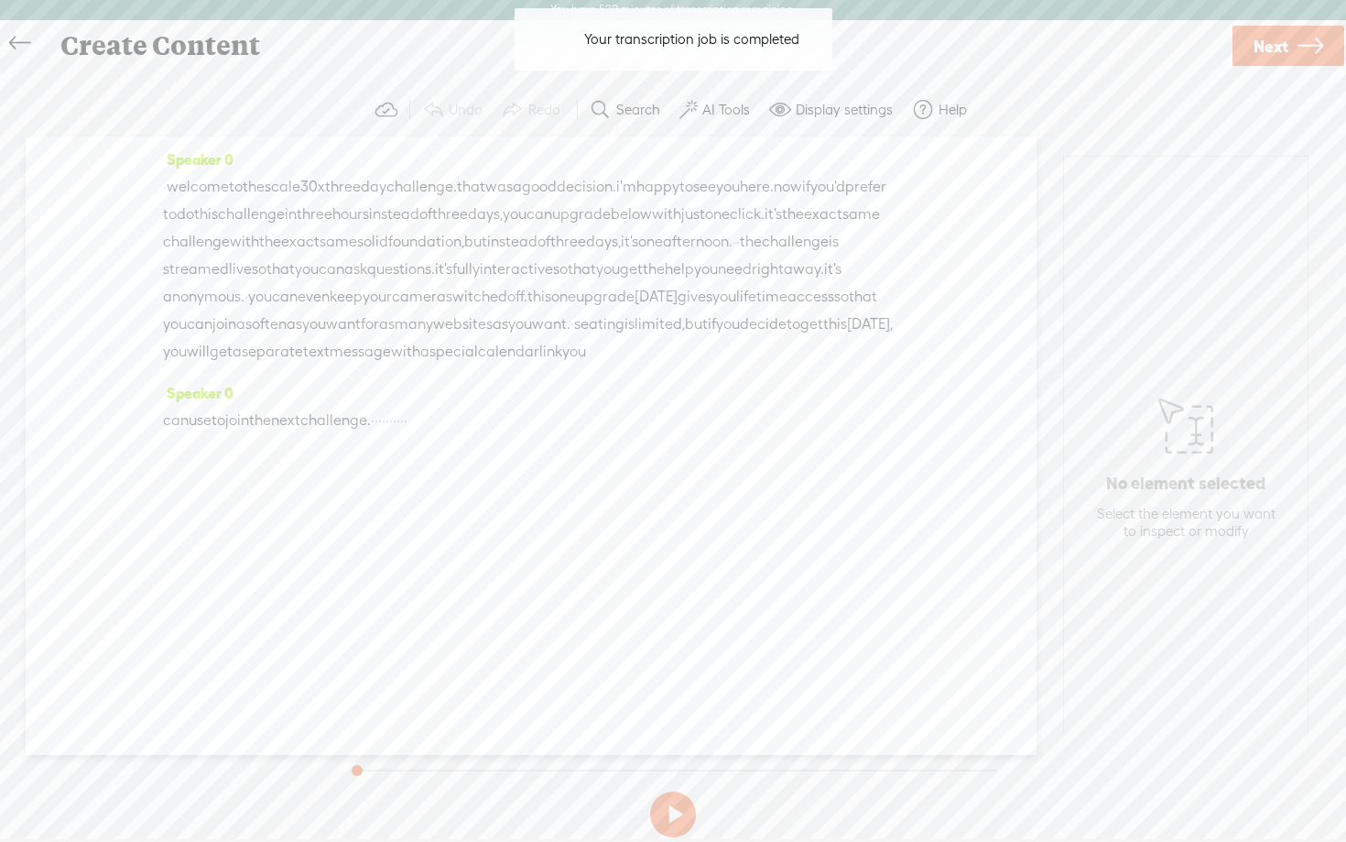
click at [721, 111] on label "AI Tools" at bounding box center [726, 110] width 48 height 18
click at [708, 464] on span at bounding box center [704, 469] width 33 height 13
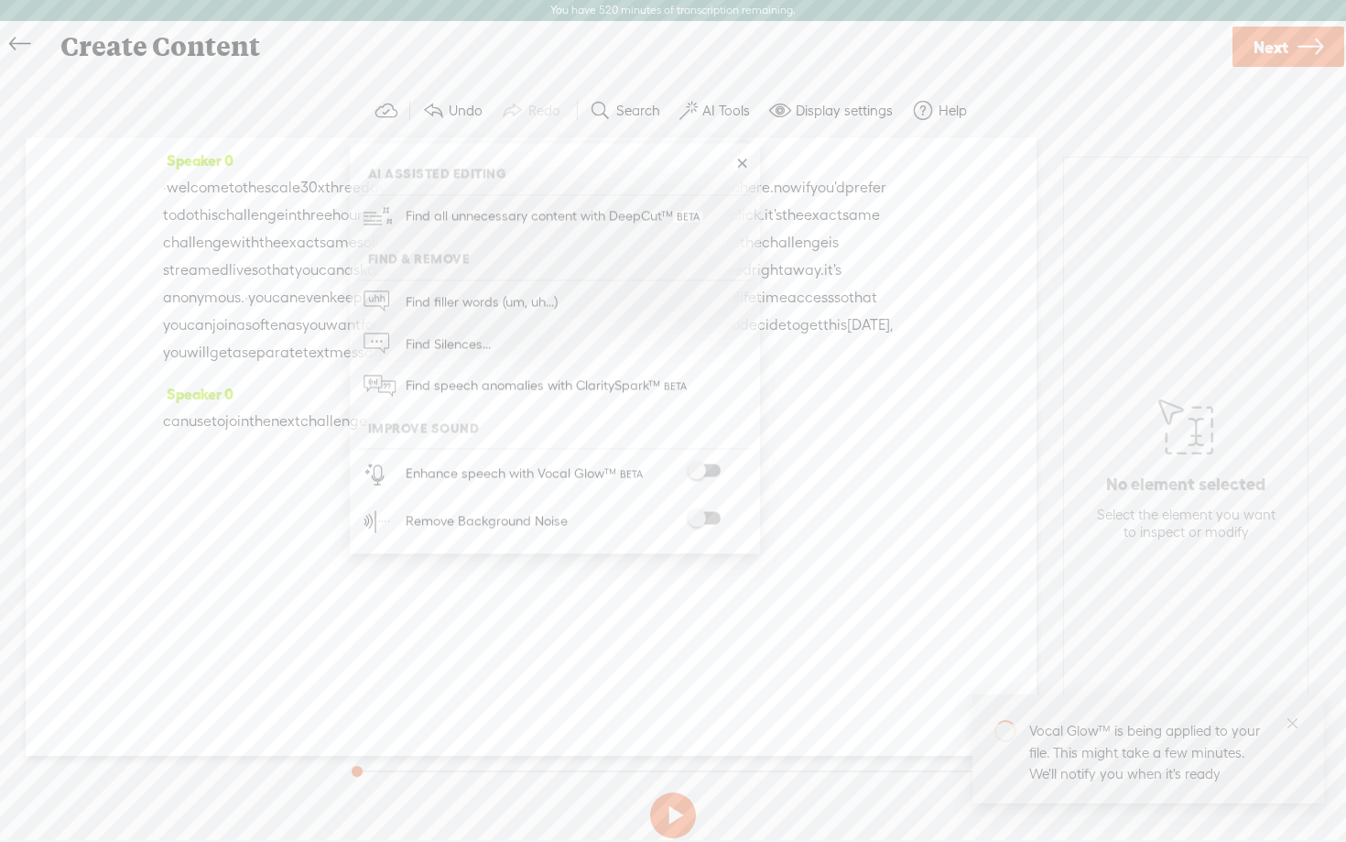
click at [710, 518] on span at bounding box center [704, 518] width 33 height 13
click at [1296, 56] on link "Next" at bounding box center [1289, 47] width 112 height 40
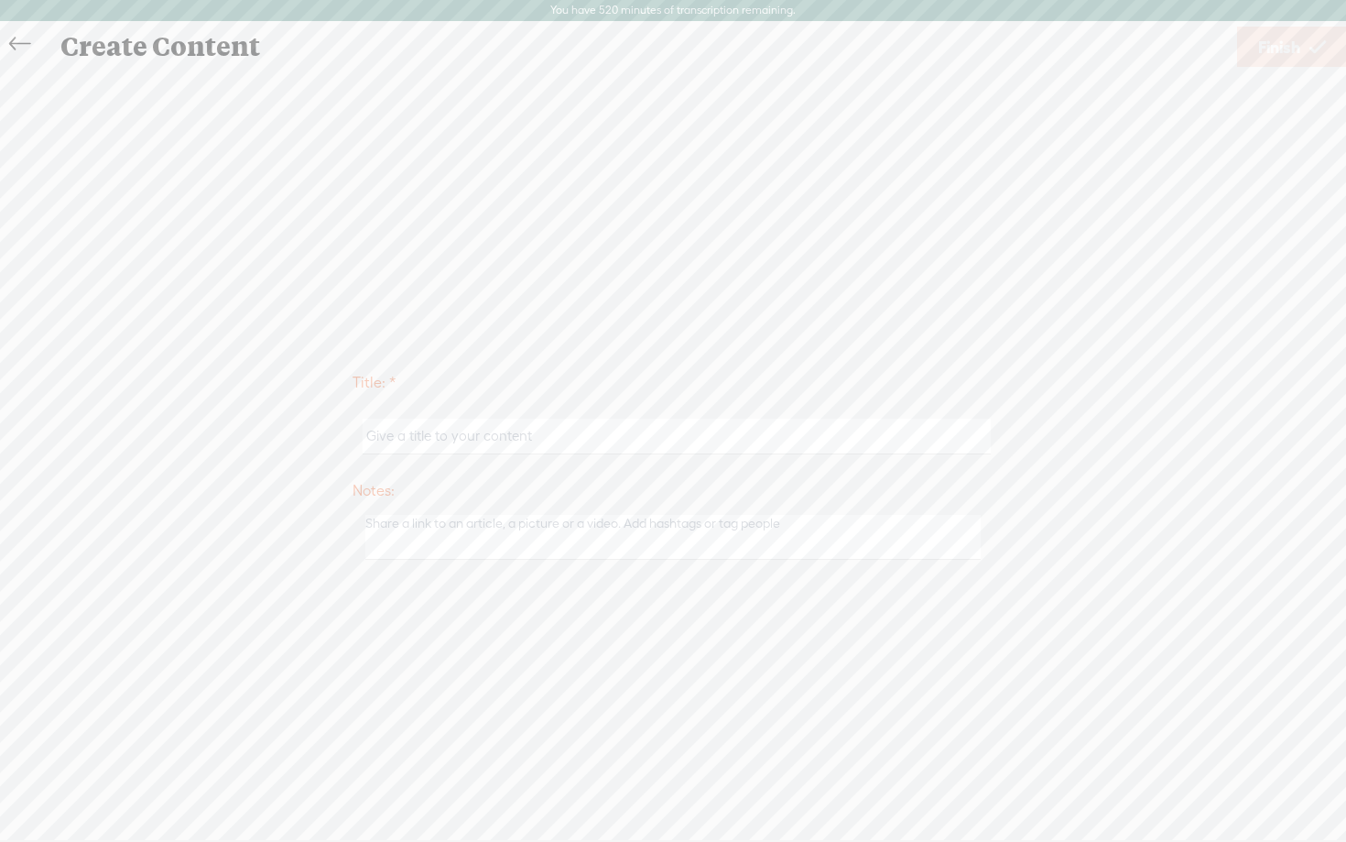
click at [463, 444] on input "text" at bounding box center [676, 437] width 627 height 36
type input "UPGRADE"
click at [738, 244] on div "Title: * UPGRADE Notes: Save as a draft content Publish: Warning: Narration of …" at bounding box center [673, 464] width 1310 height 789
click at [1299, 51] on span "Finish" at bounding box center [1279, 47] width 42 height 47
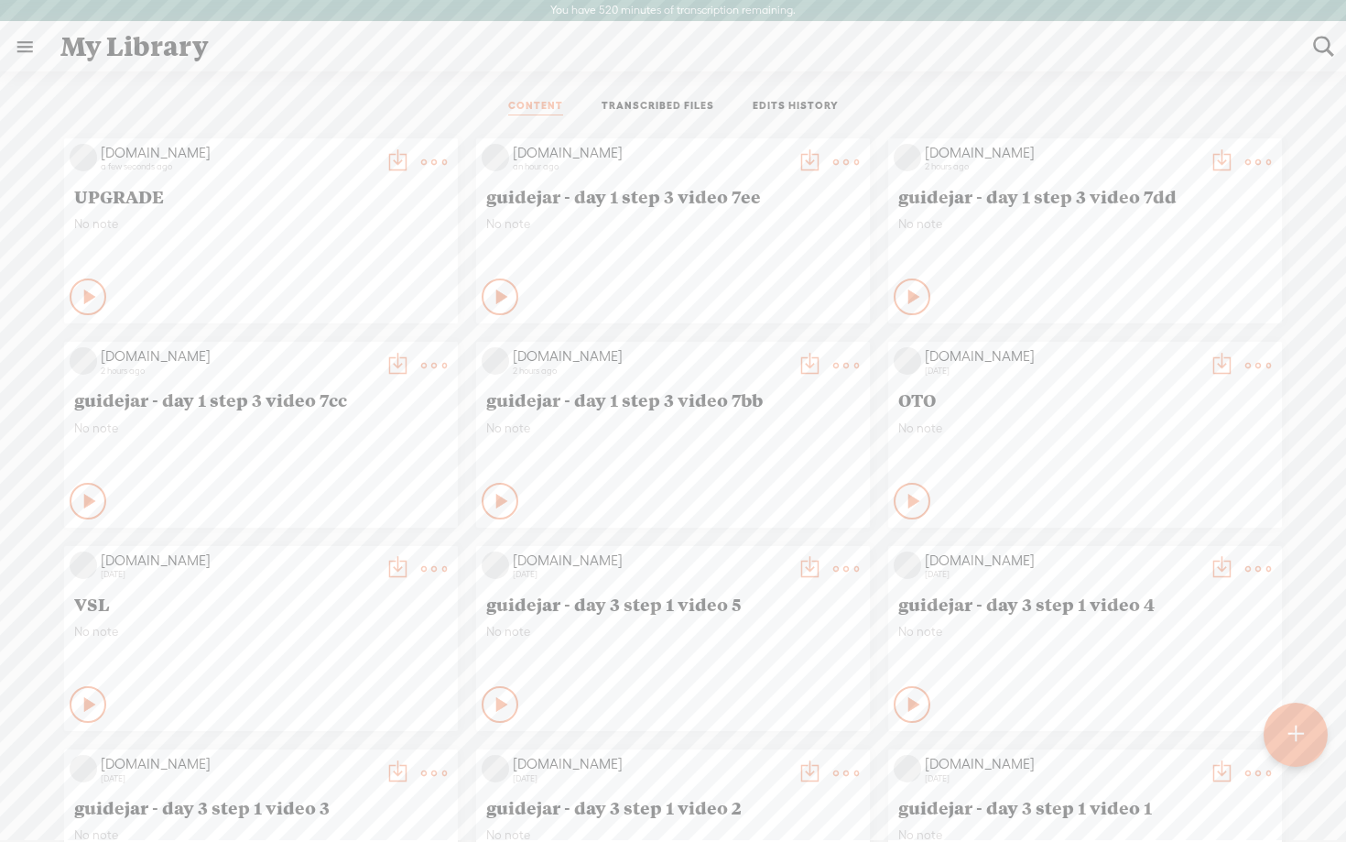
click at [83, 303] on icon at bounding box center [91, 297] width 18 height 18
click at [388, 160] on t at bounding box center [398, 162] width 26 height 26
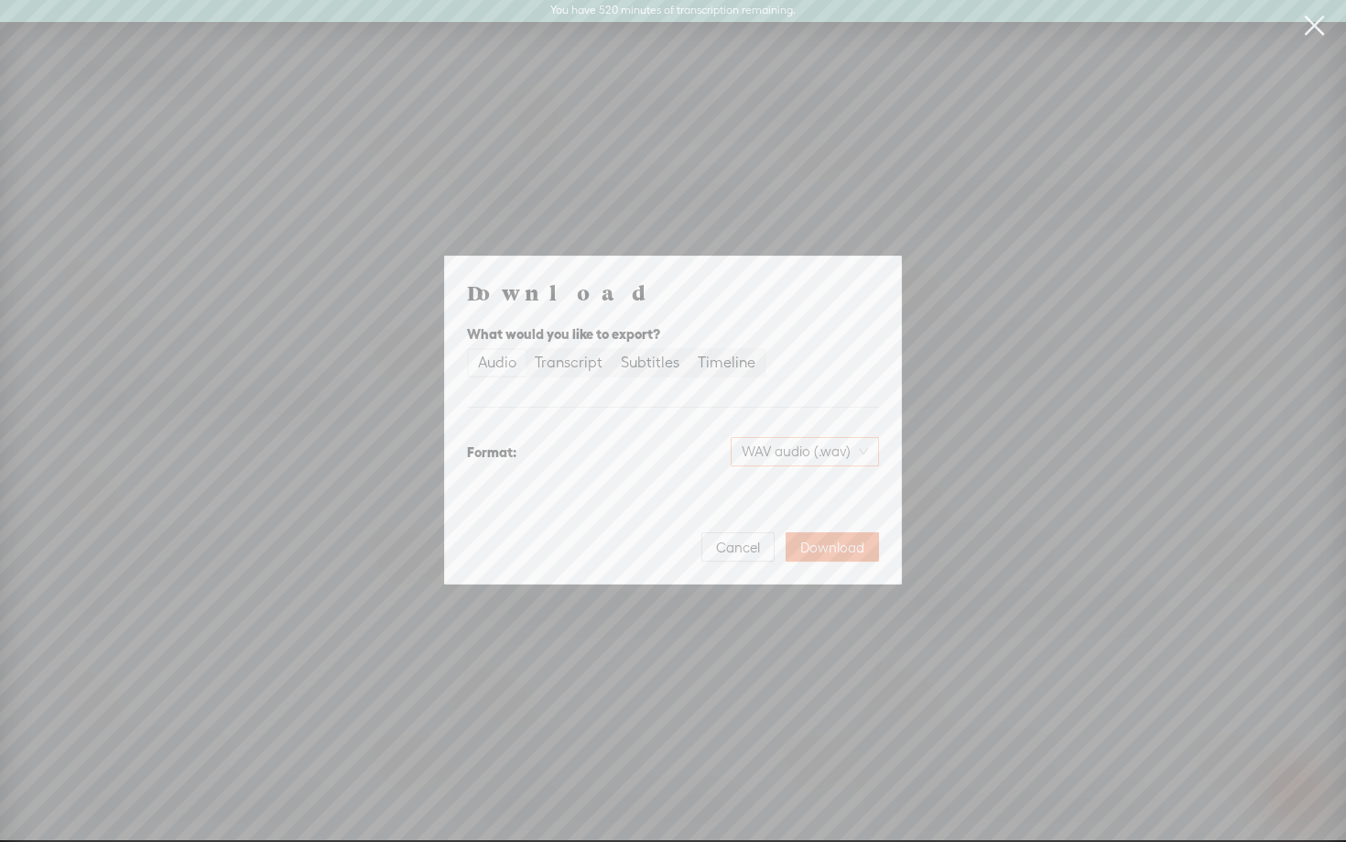
click at [841, 446] on span "WAV audio (.wav)" at bounding box center [805, 451] width 126 height 27
click at [800, 491] on div "MP3 audio (.mp3)" at bounding box center [789, 490] width 149 height 18
click at [823, 543] on span "Download" at bounding box center [832, 548] width 64 height 18
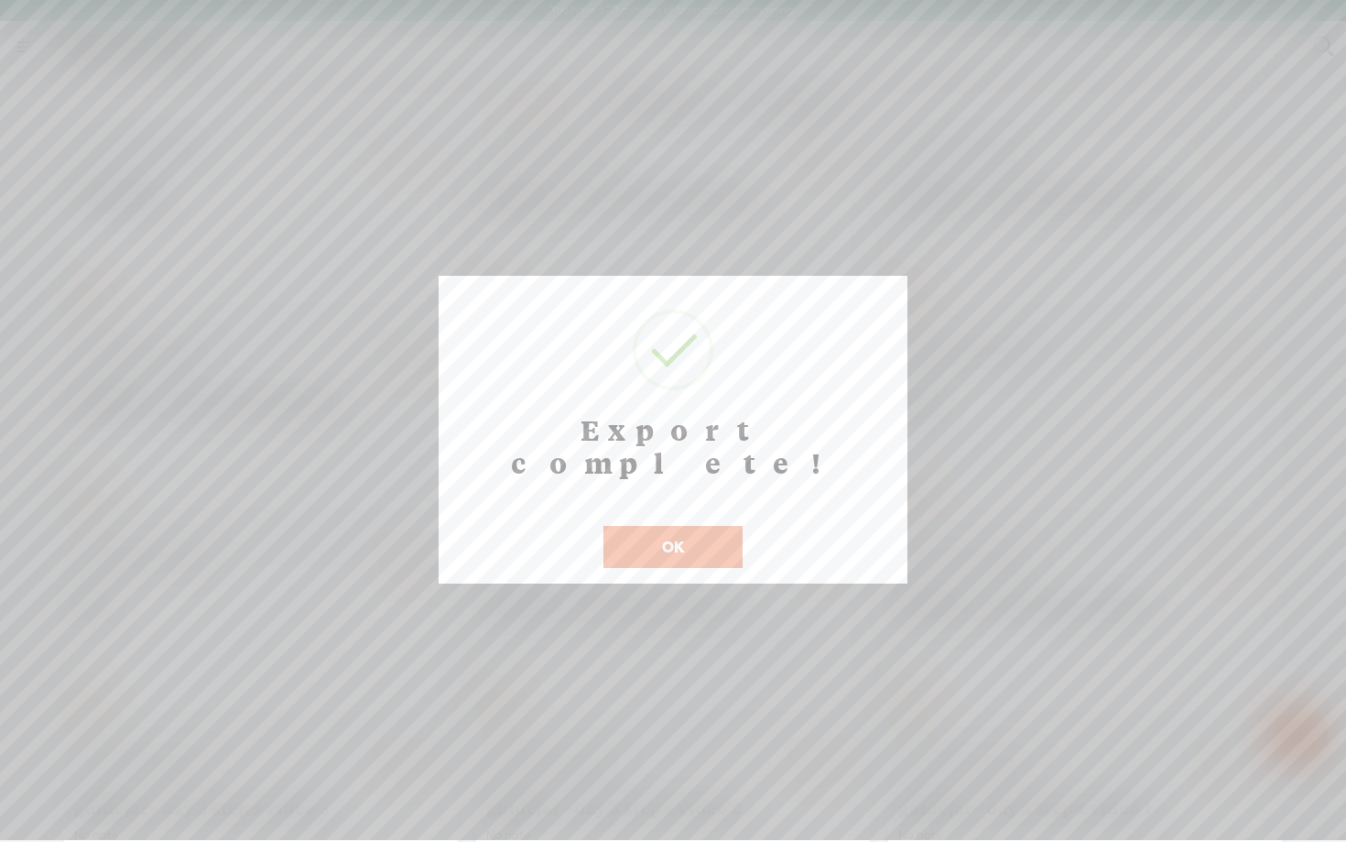
click at [732, 526] on button "OK" at bounding box center [673, 547] width 139 height 42
